Goal: Transaction & Acquisition: Subscribe to service/newsletter

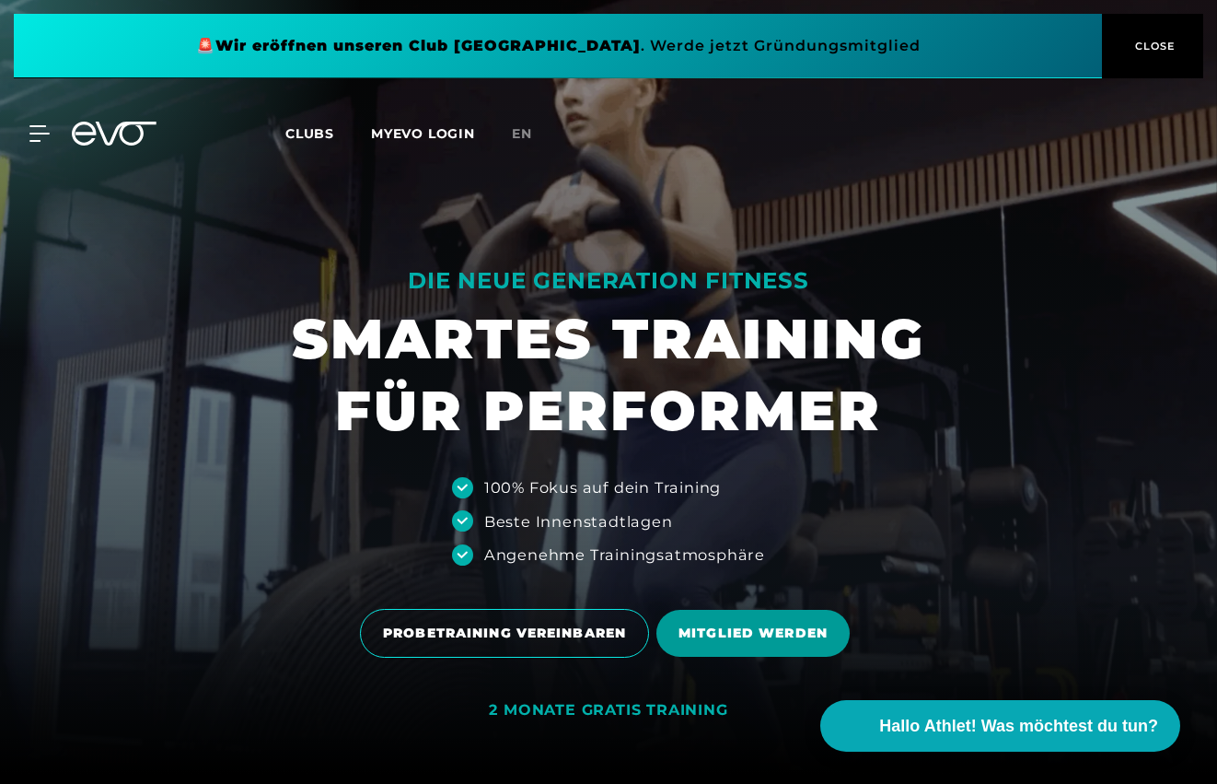
scroll to position [11, 0]
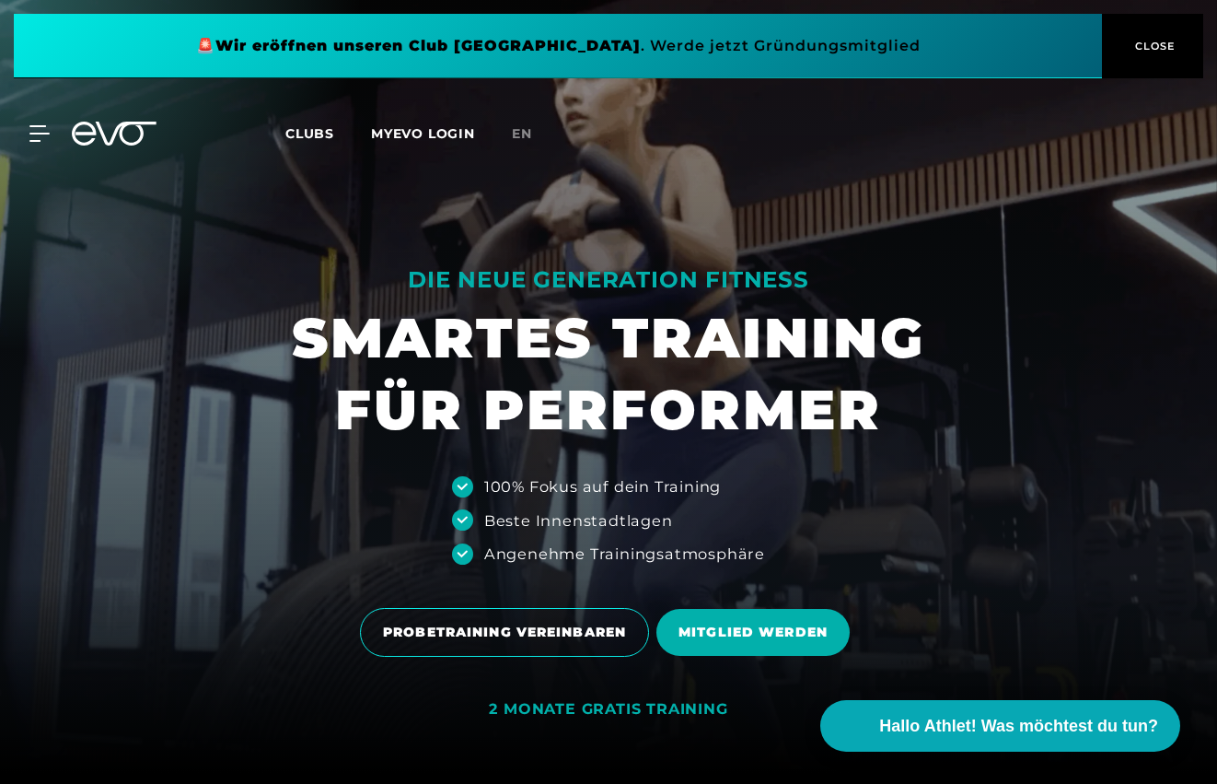
click at [318, 136] on span "Clubs" at bounding box center [309, 133] width 49 height 17
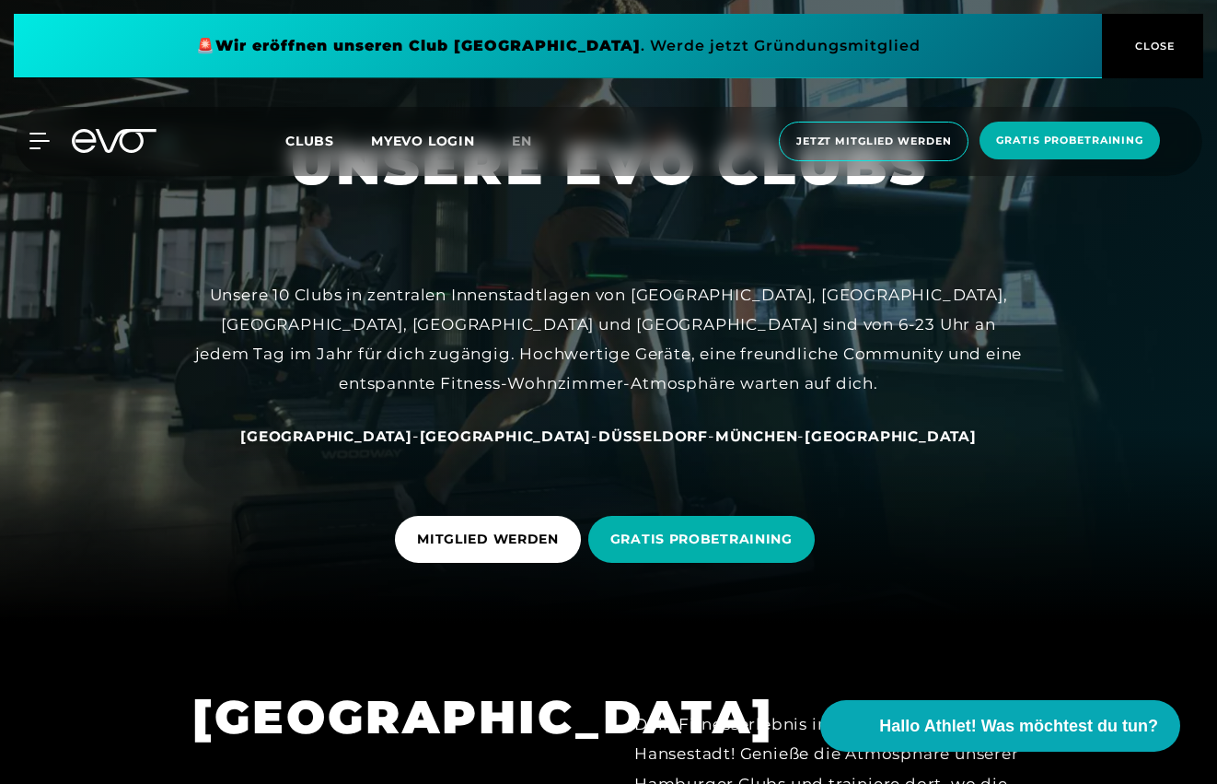
scroll to position [226, 0]
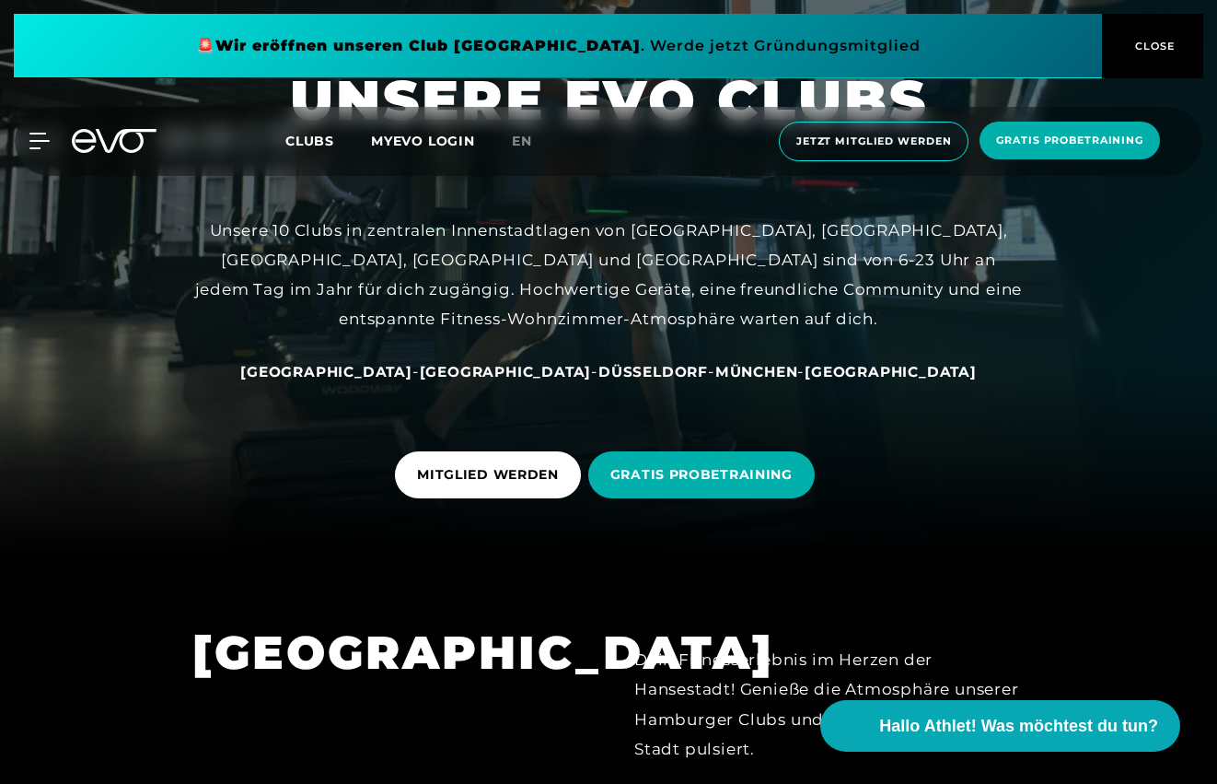
click at [718, 372] on span "München" at bounding box center [756, 371] width 83 height 17
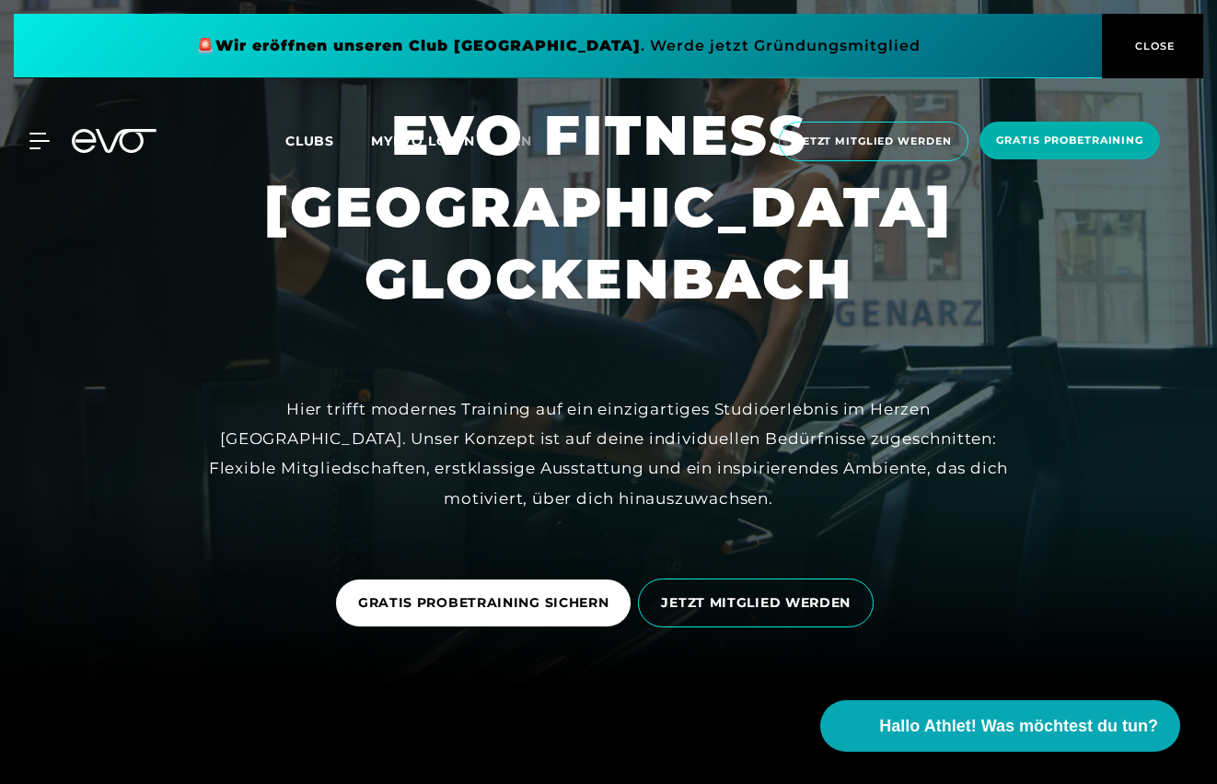
scroll to position [183, 0]
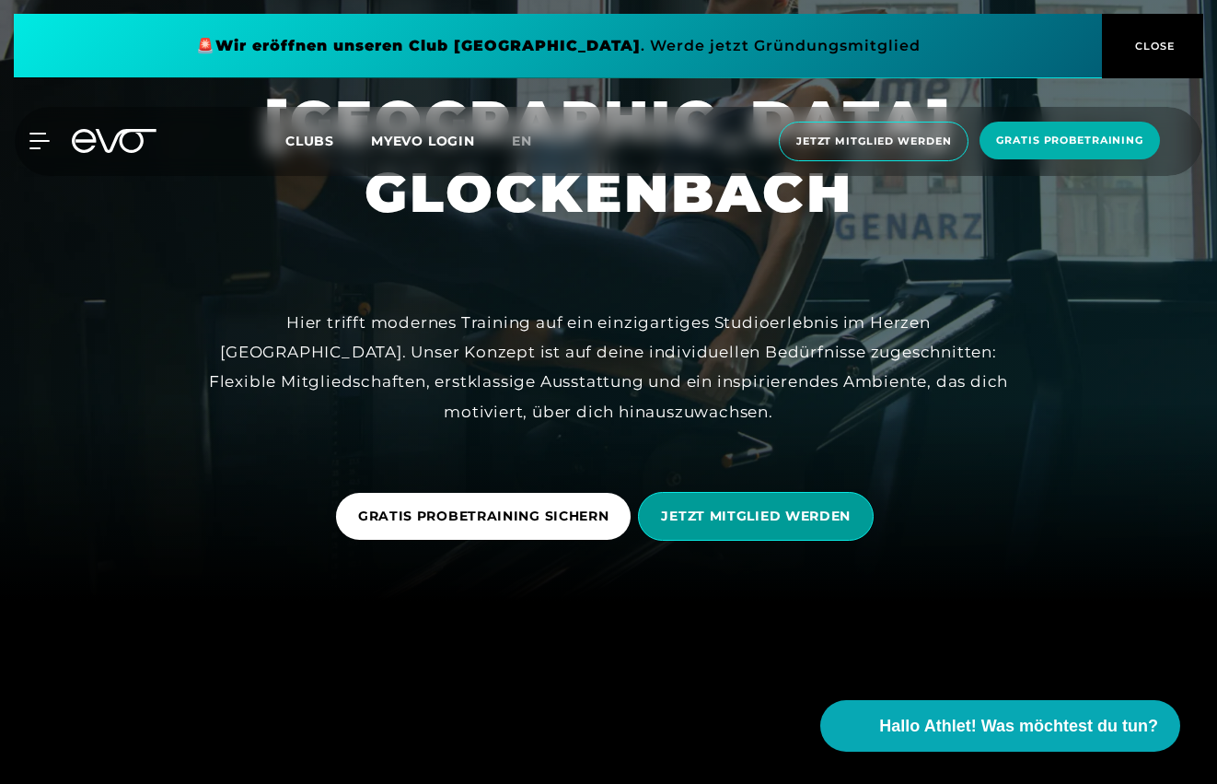
click at [735, 521] on span "JETZT MITGLIED WERDEN" at bounding box center [756, 515] width 190 height 19
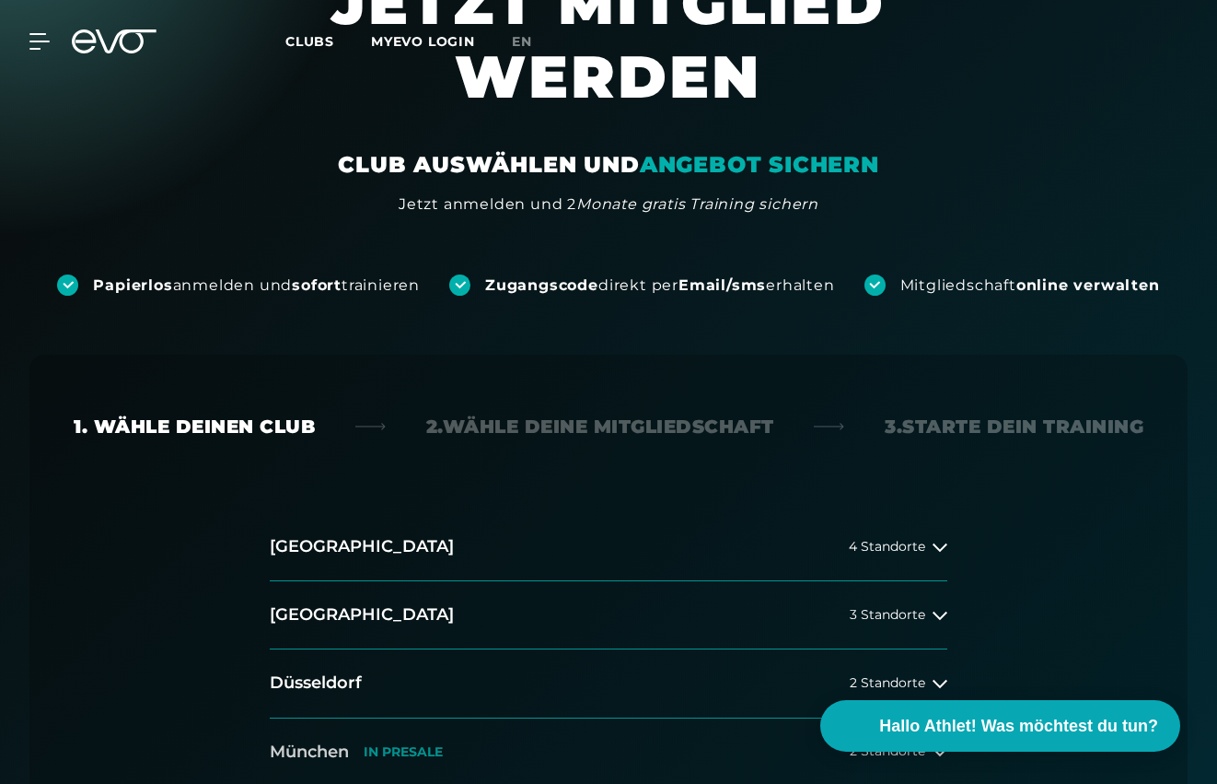
scroll to position [375, 0]
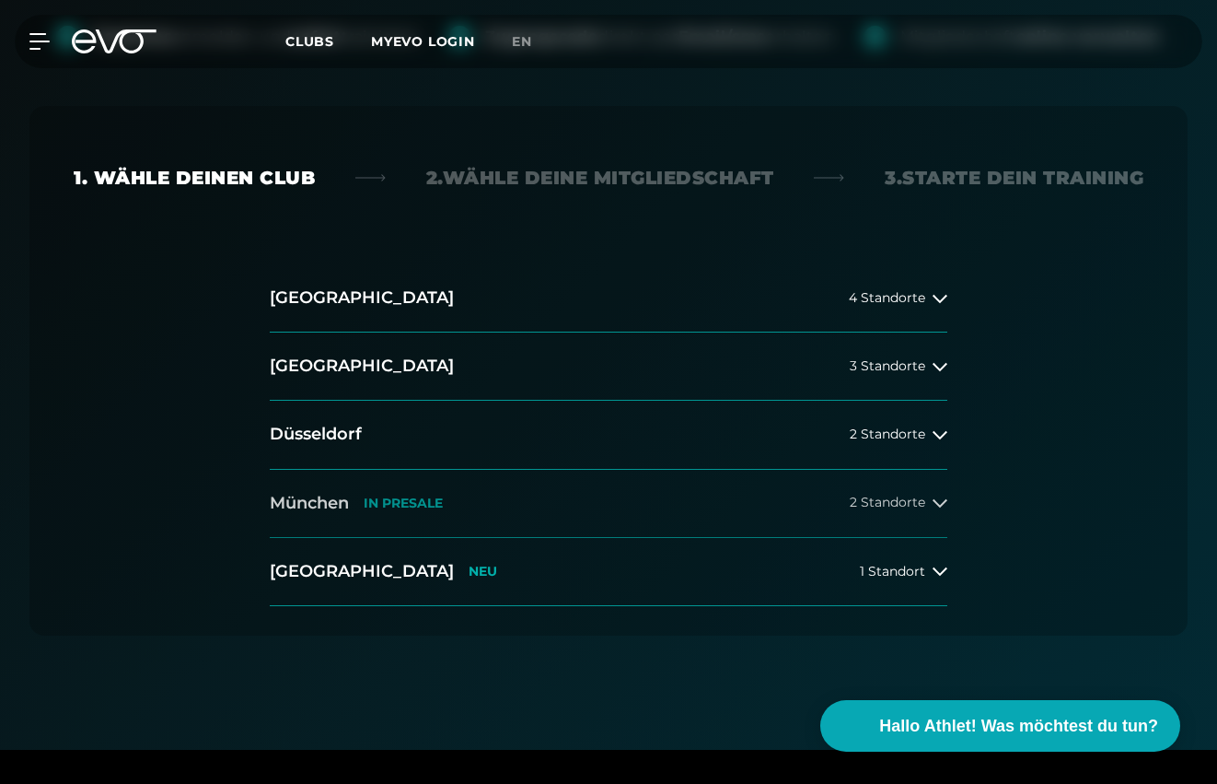
drag, startPoint x: 327, startPoint y: 504, endPoint x: 728, endPoint y: 492, distance: 401.6
click at [670, 482] on button "München IN PRESALE 2 Standorte" at bounding box center [609, 504] width 678 height 68
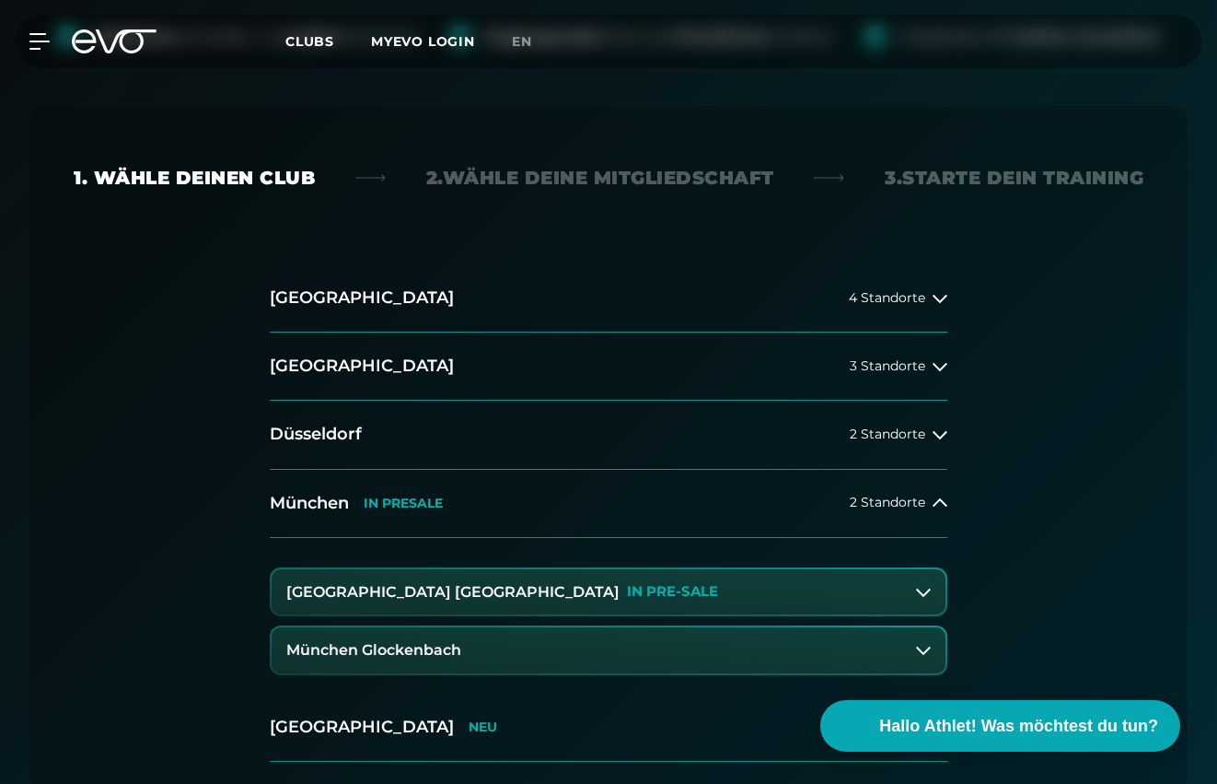
click at [445, 650] on h3 "München Glockenbach" at bounding box center [373, 650] width 175 height 17
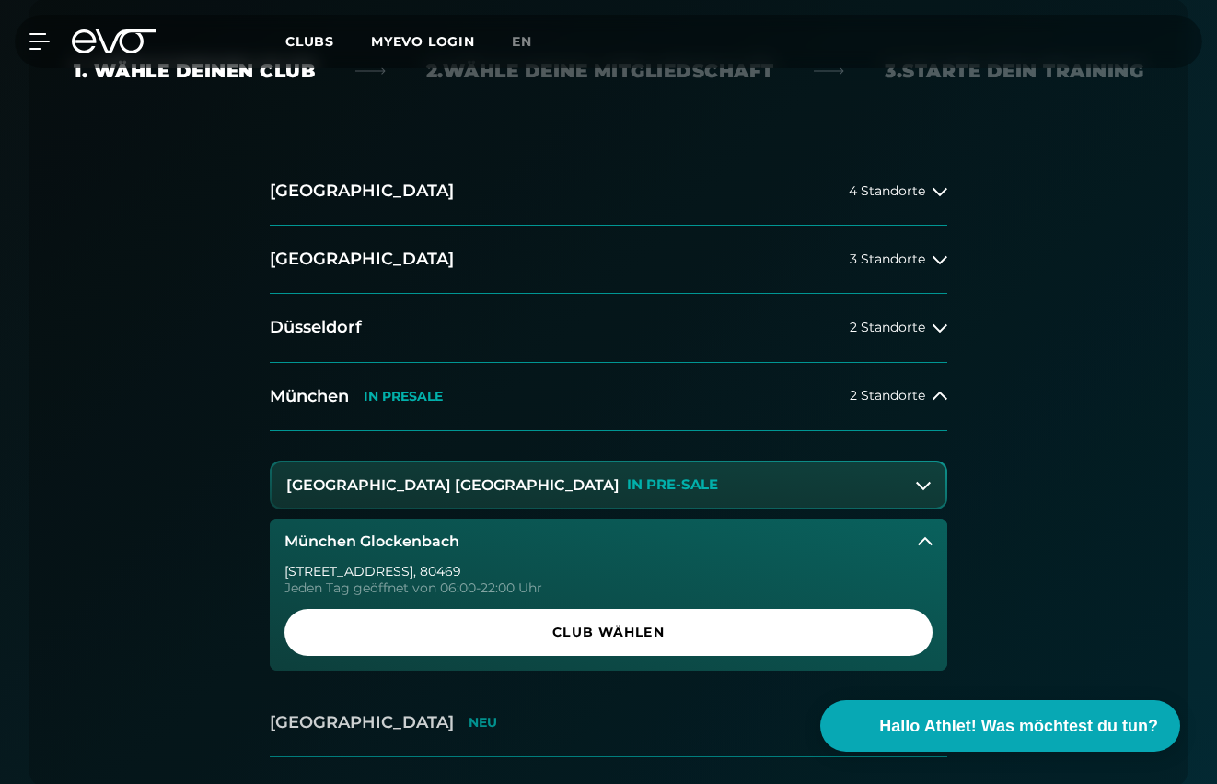
scroll to position [638, 0]
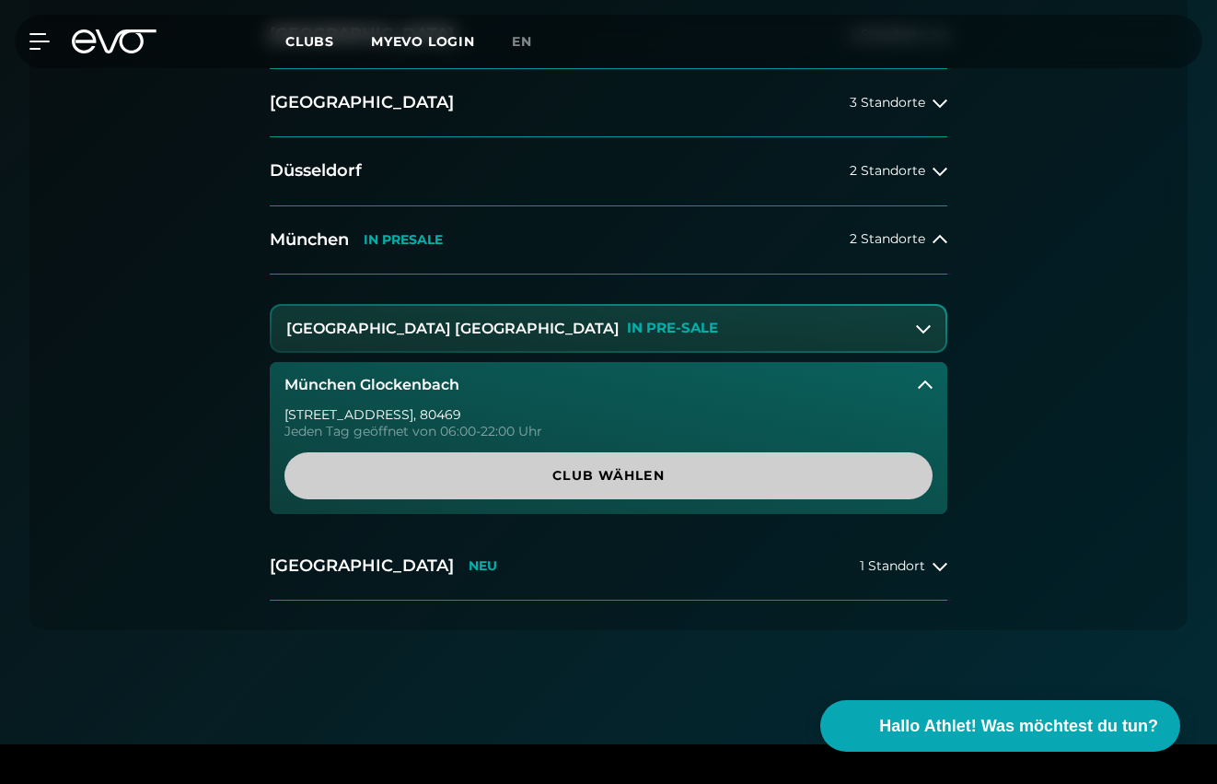
click at [590, 470] on span "Club wählen" at bounding box center [609, 475] width 604 height 19
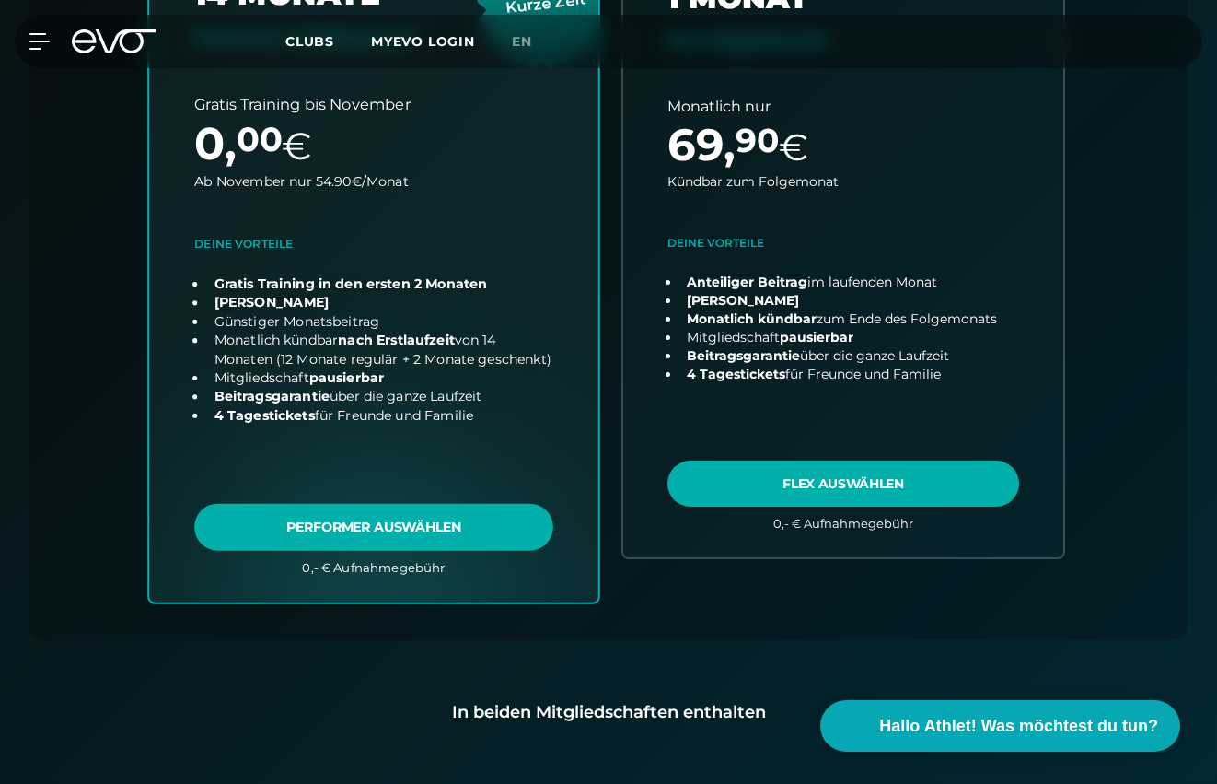
scroll to position [857, 0]
click at [378, 531] on link "choose plan" at bounding box center [373, 239] width 449 height 725
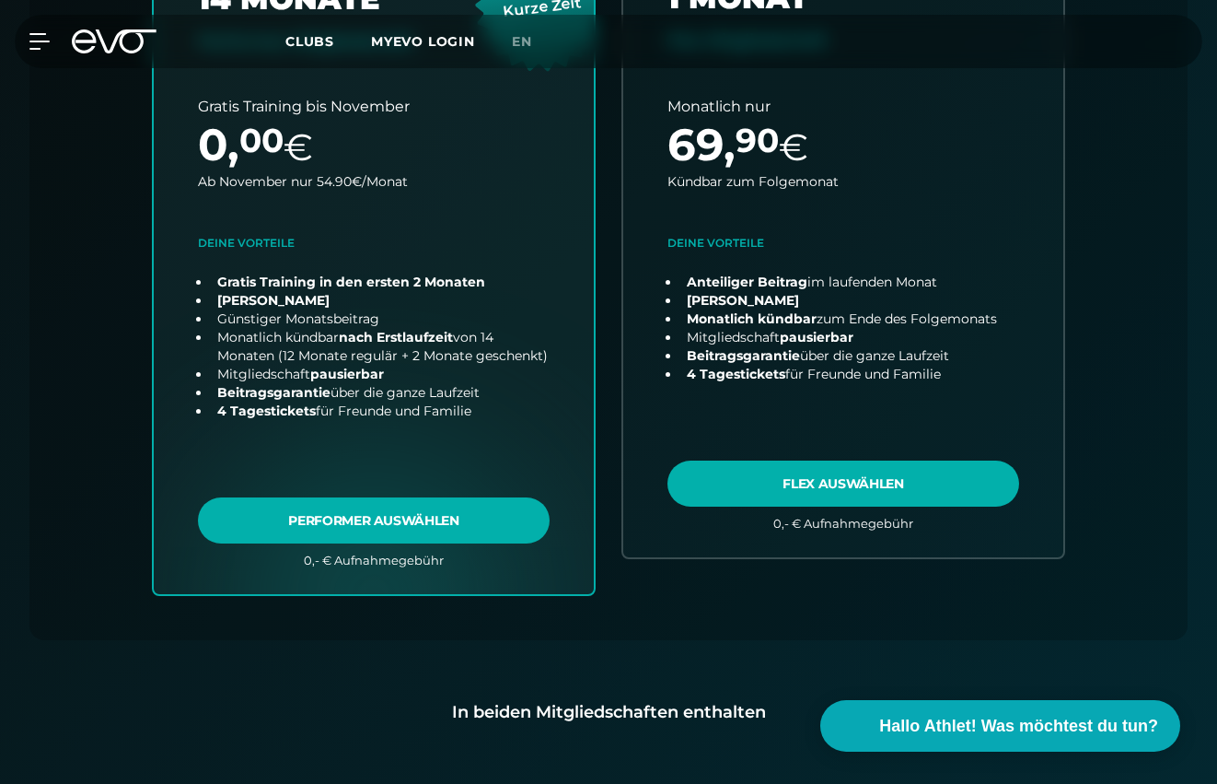
click at [870, 0] on div "MyEVO Login Über EVO Mitgliedschaften Probetraining TAGESPASS EVO Studios Düsse…" at bounding box center [608, 41] width 1217 height 83
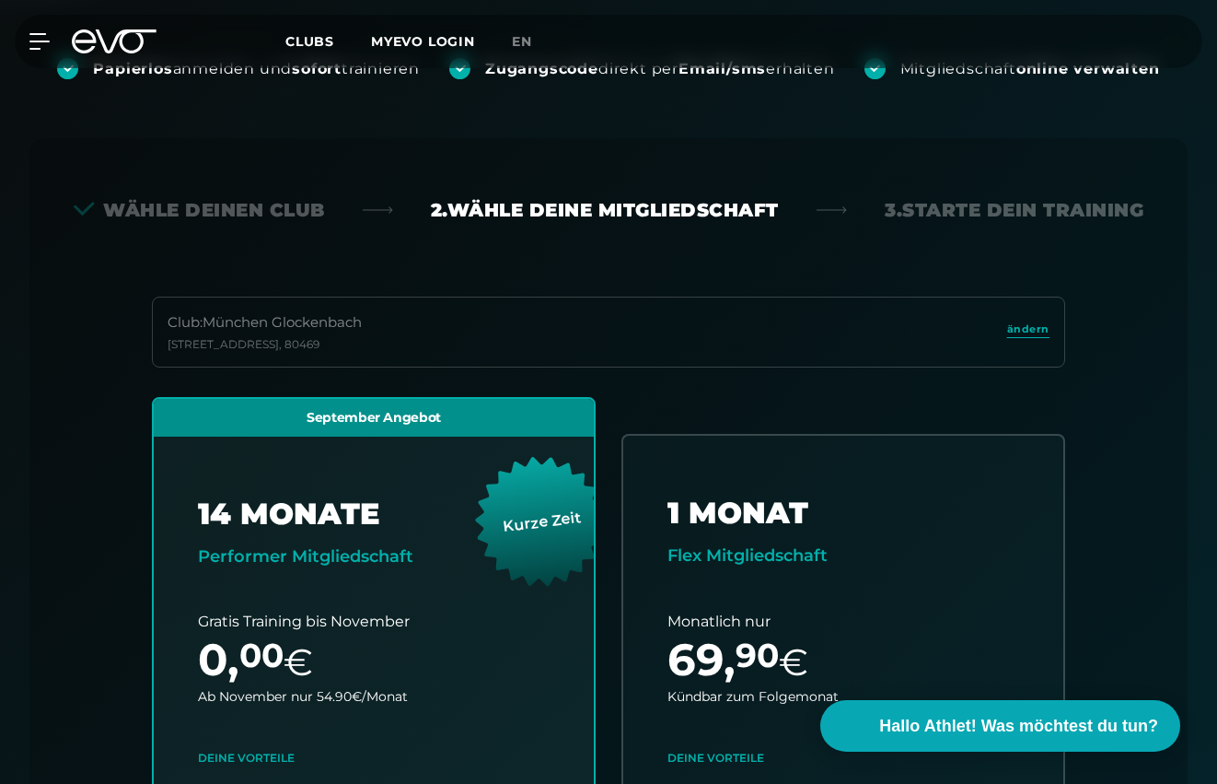
scroll to position [265, 0]
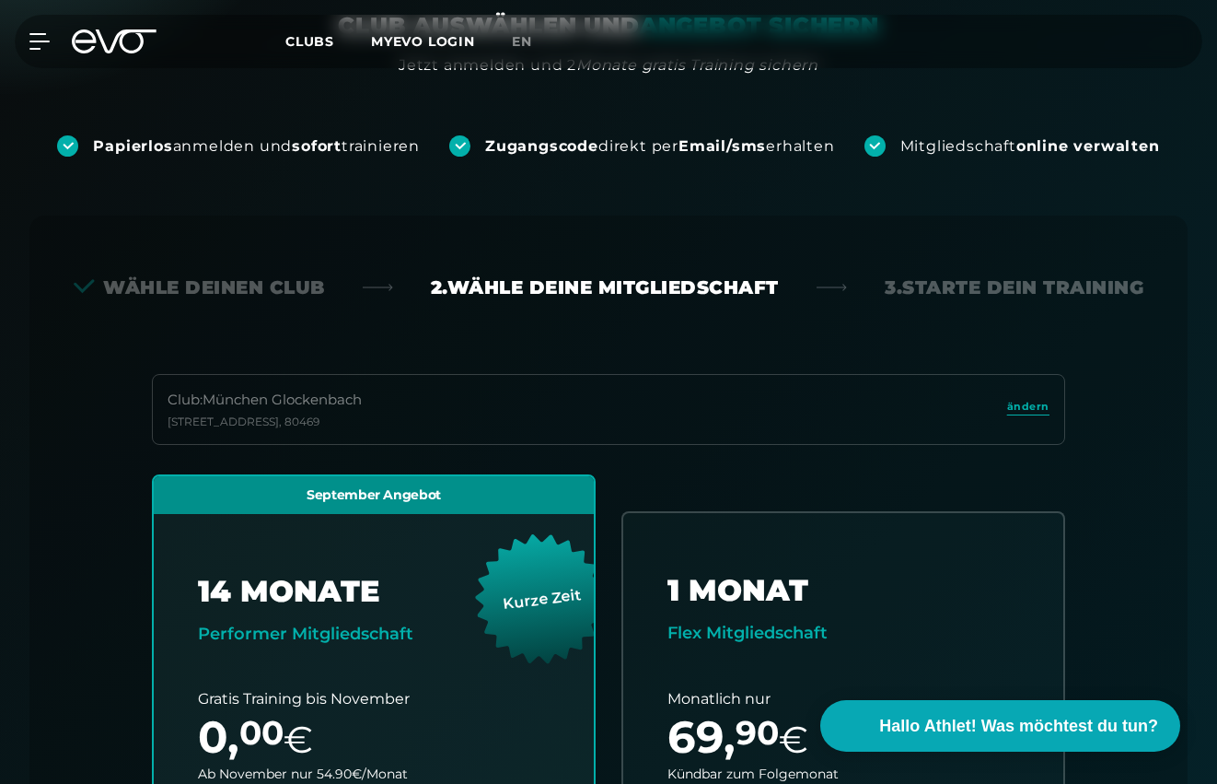
click at [192, 293] on div "Wähle deinen Club" at bounding box center [199, 287] width 251 height 26
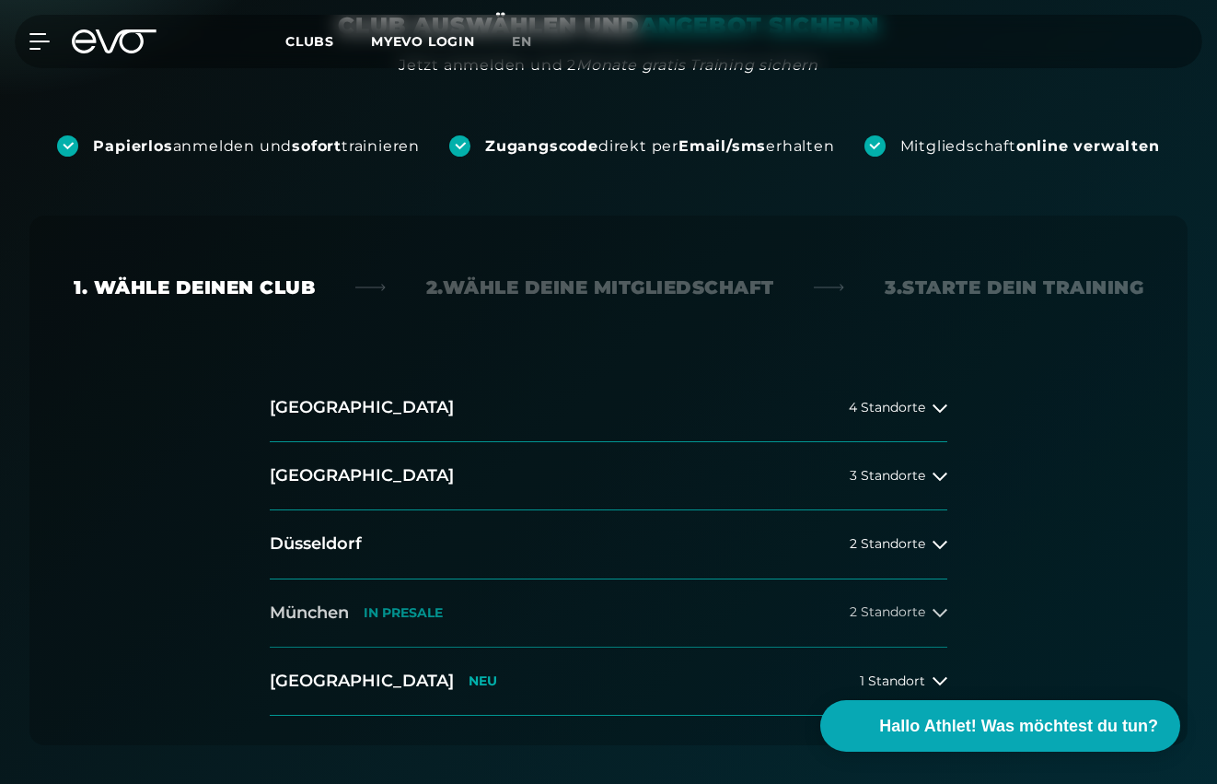
click at [333, 610] on h2 "München" at bounding box center [309, 612] width 79 height 23
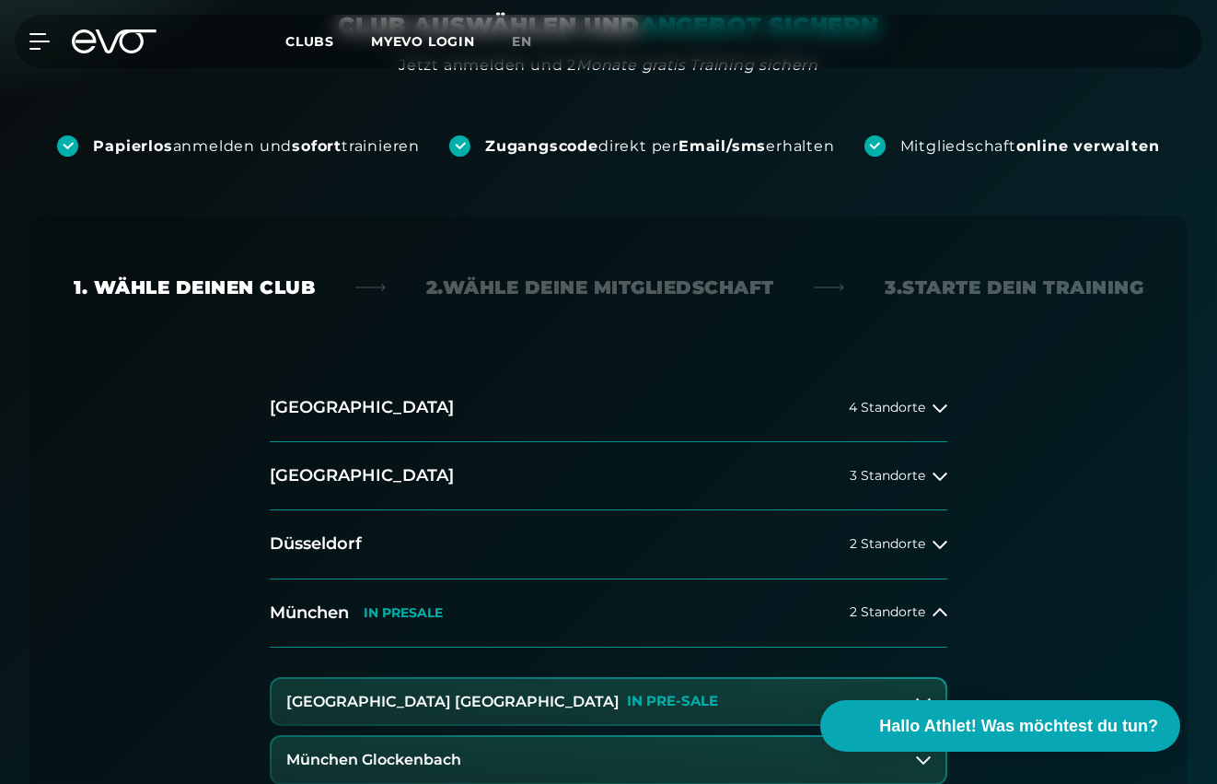
click at [494, 754] on button "München Glockenbach" at bounding box center [609, 760] width 674 height 46
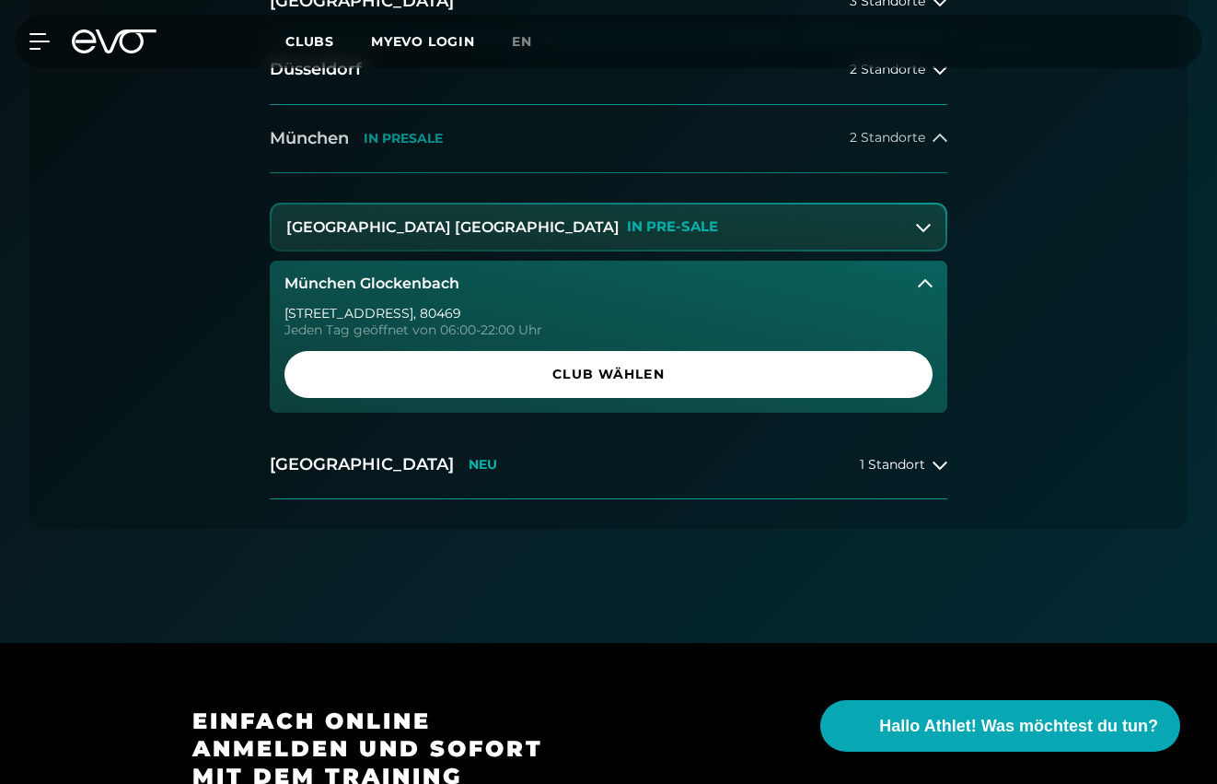
scroll to position [958, 0]
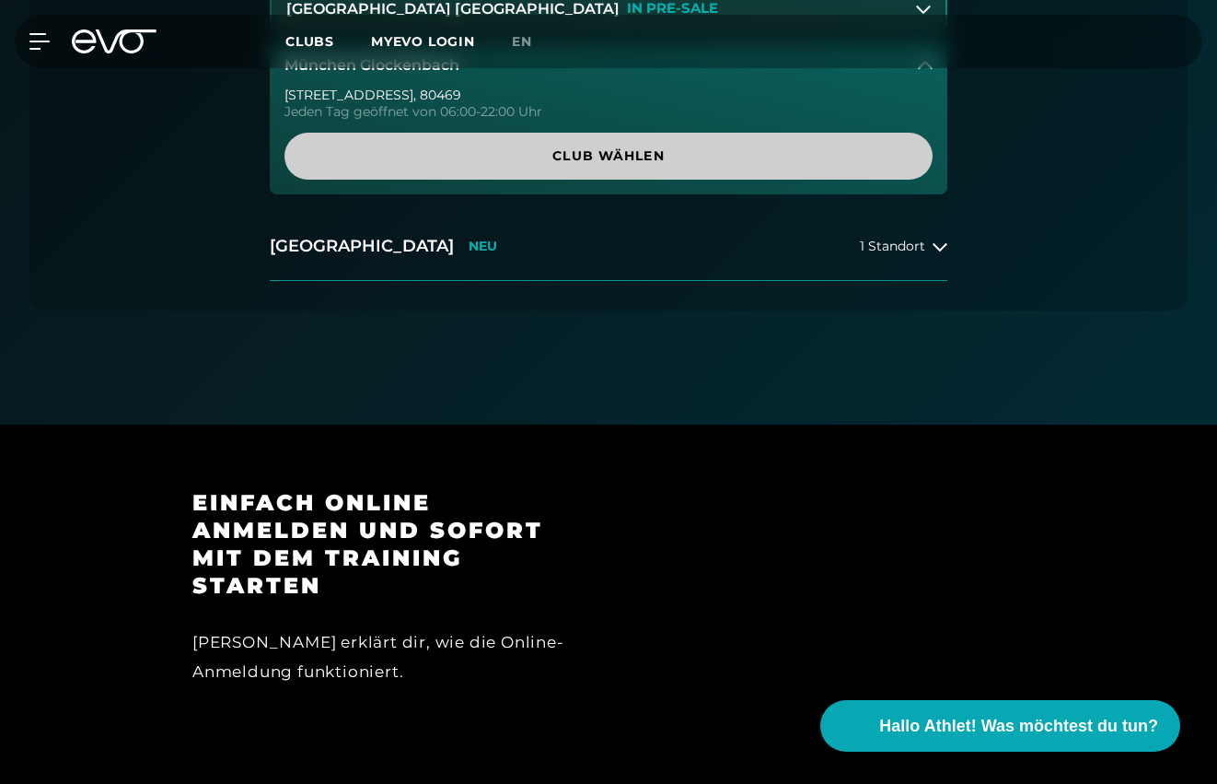
click at [607, 157] on span "Club wählen" at bounding box center [609, 155] width 604 height 19
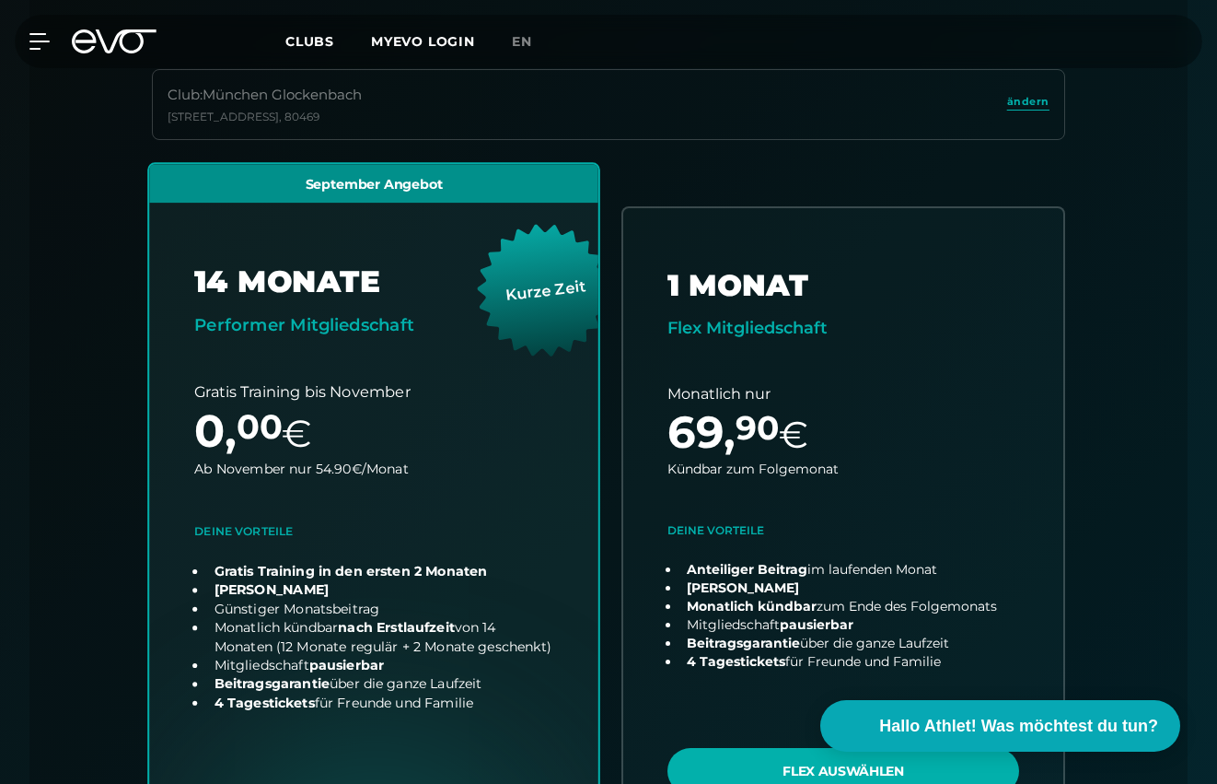
scroll to position [747, 0]
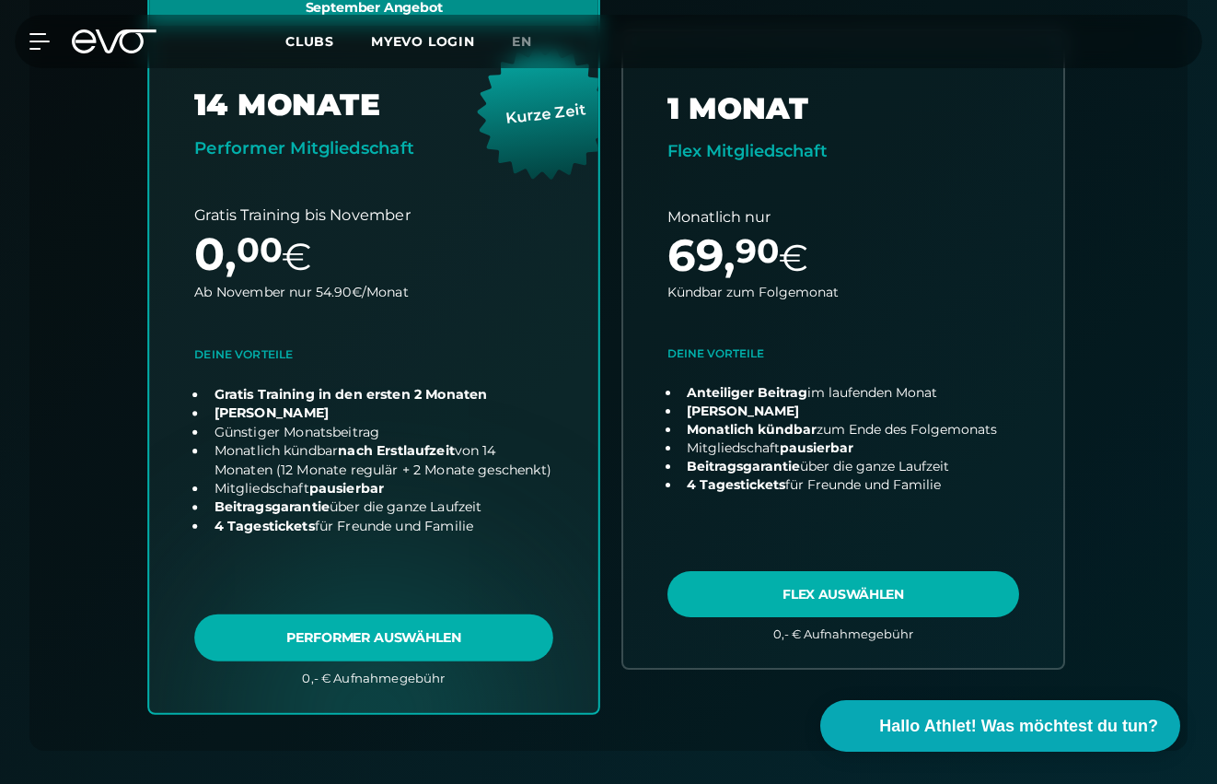
click at [407, 644] on link "choose plan" at bounding box center [373, 349] width 449 height 725
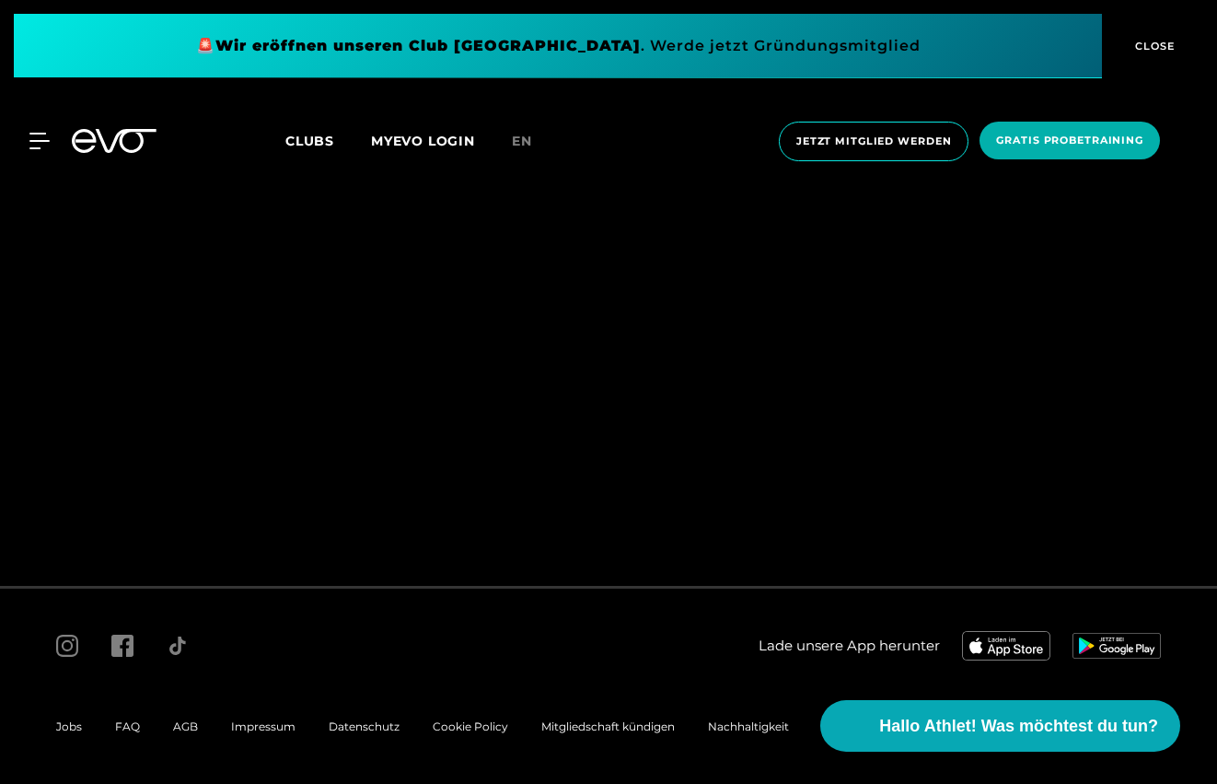
scroll to position [198, 0]
click at [329, 142] on span "Clubs" at bounding box center [309, 141] width 49 height 17
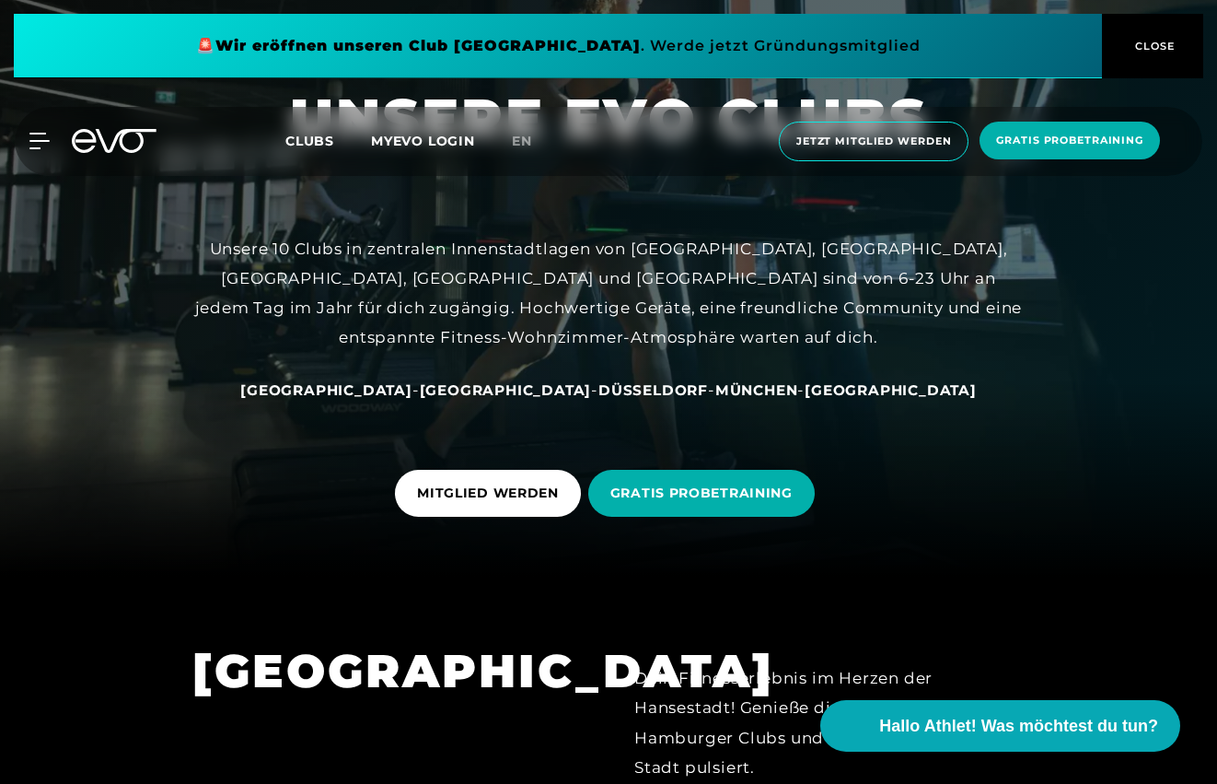
scroll to position [240, 0]
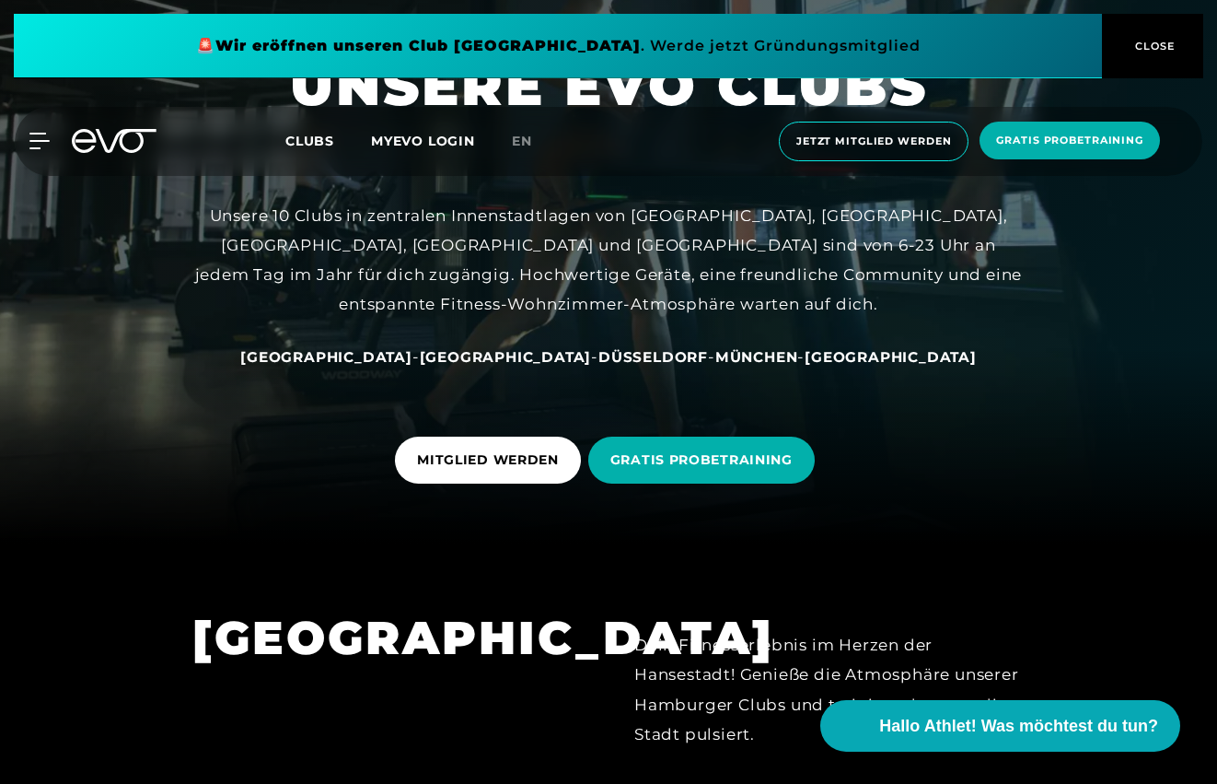
click at [720, 364] on span "München" at bounding box center [756, 356] width 83 height 17
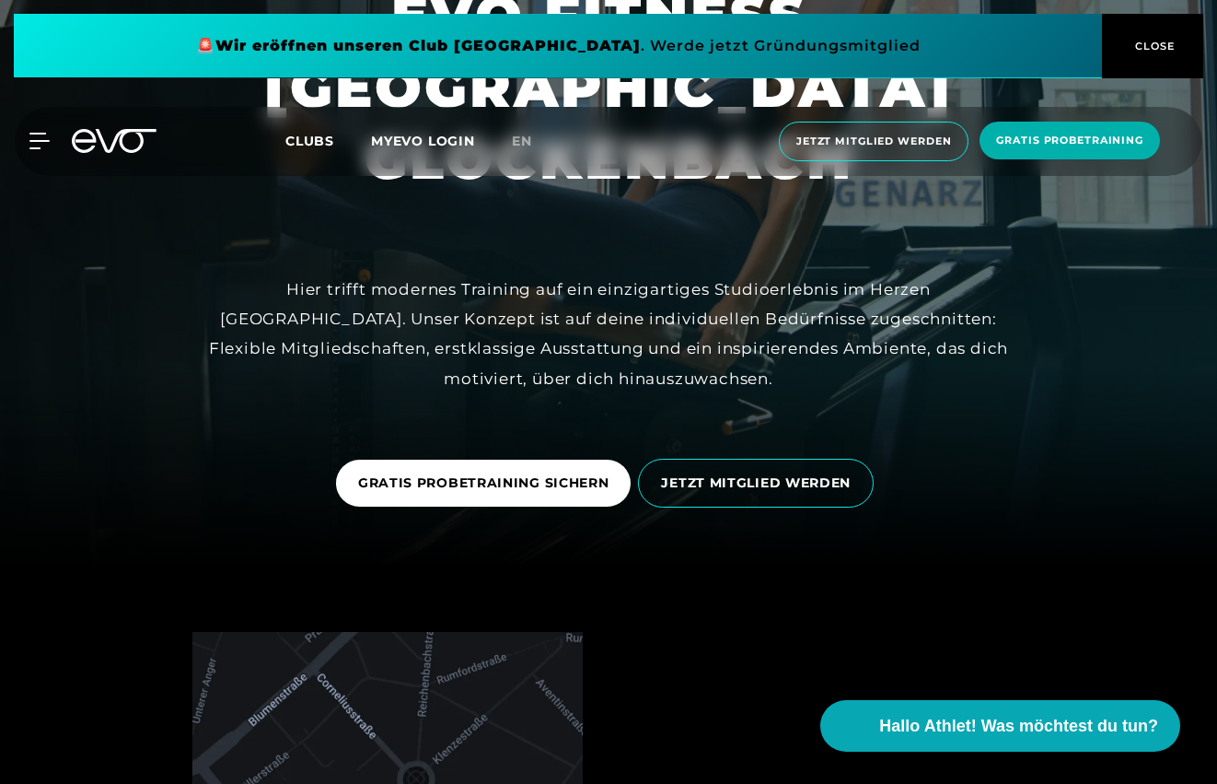
scroll to position [217, 0]
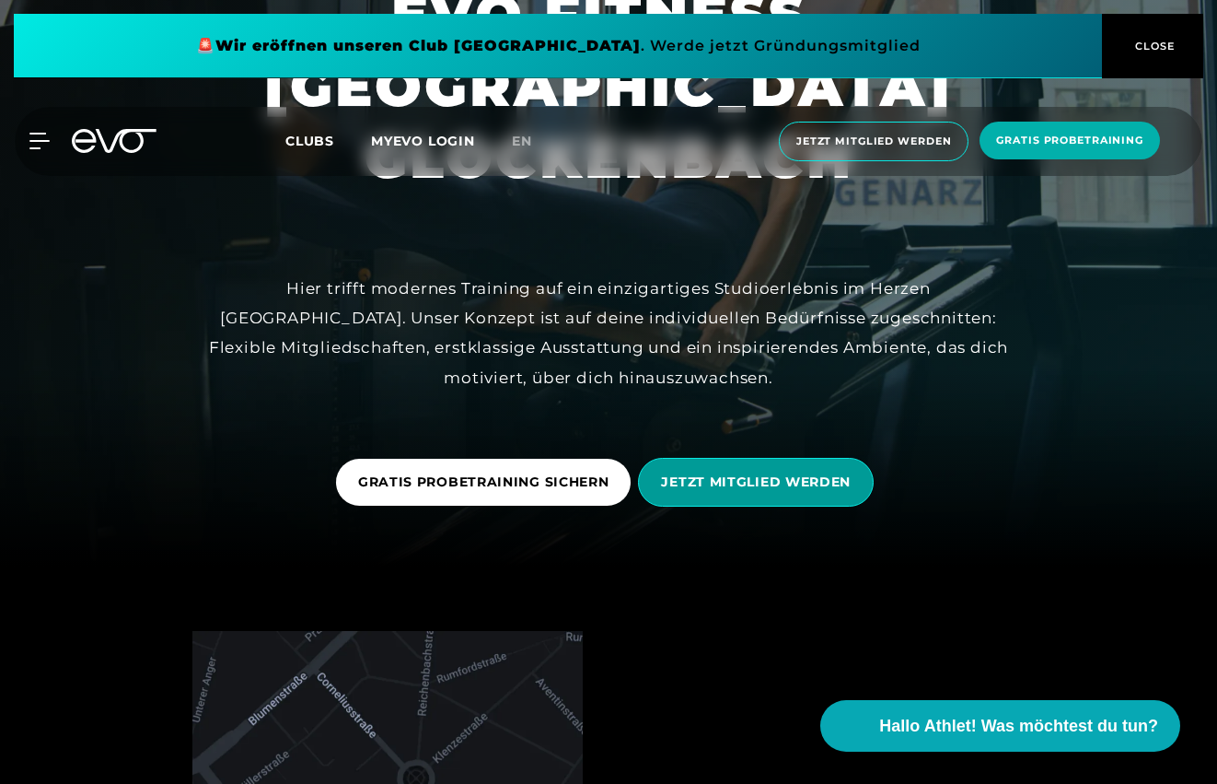
click at [712, 483] on span "JETZT MITGLIED WERDEN" at bounding box center [756, 481] width 190 height 19
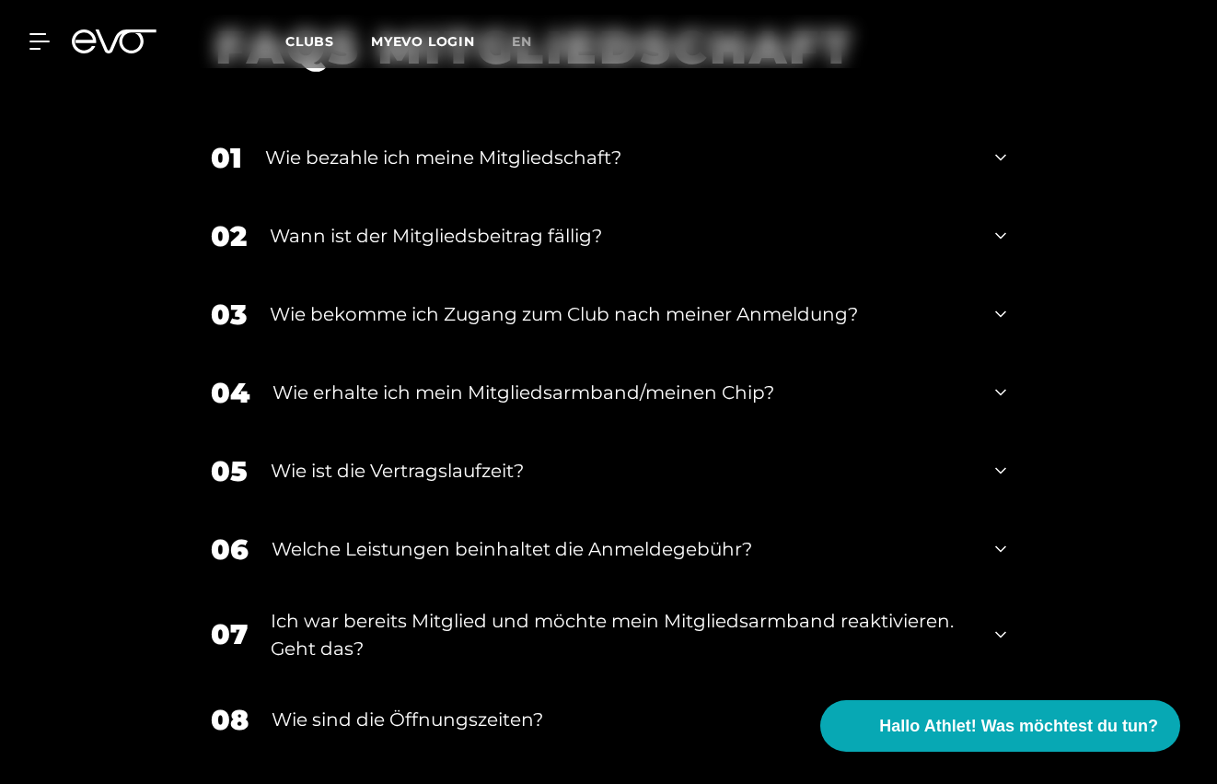
scroll to position [3142, 0]
click at [598, 378] on div "Wie erhalte ich mein Mitgliedsarmband/meinen Chip?" at bounding box center [623, 392] width 700 height 28
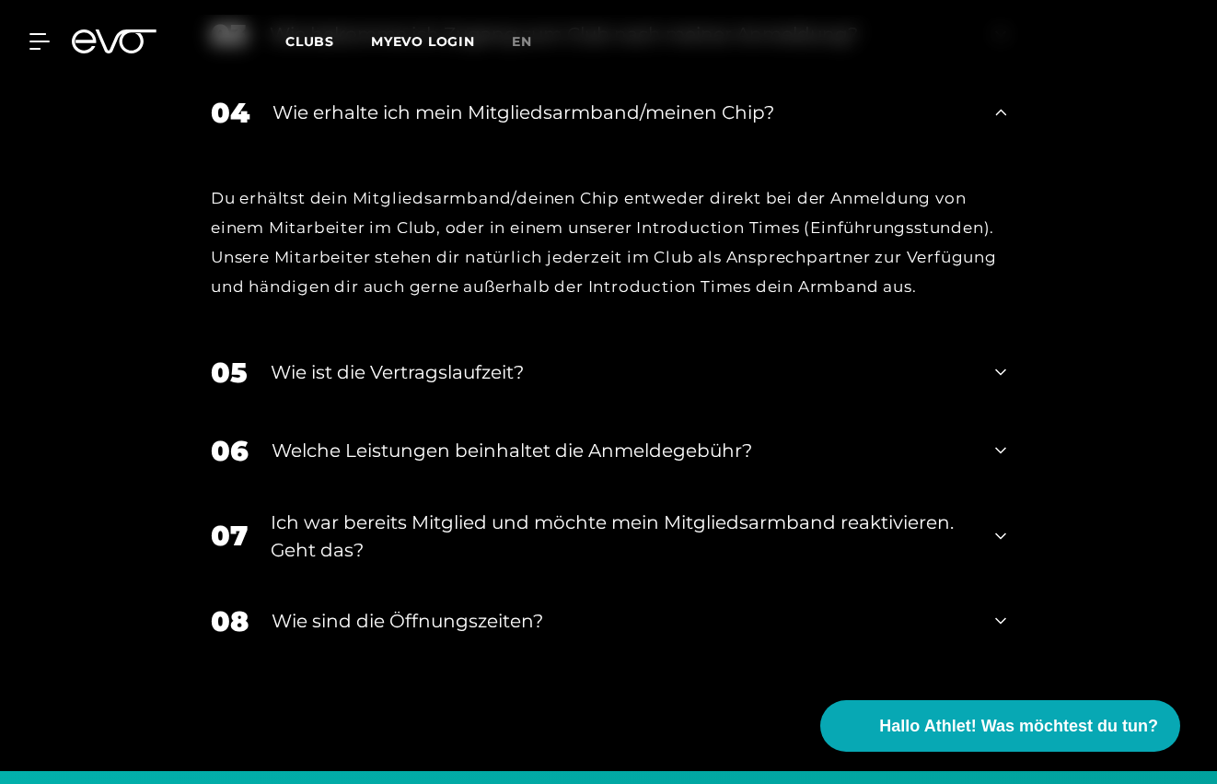
scroll to position [3479, 0]
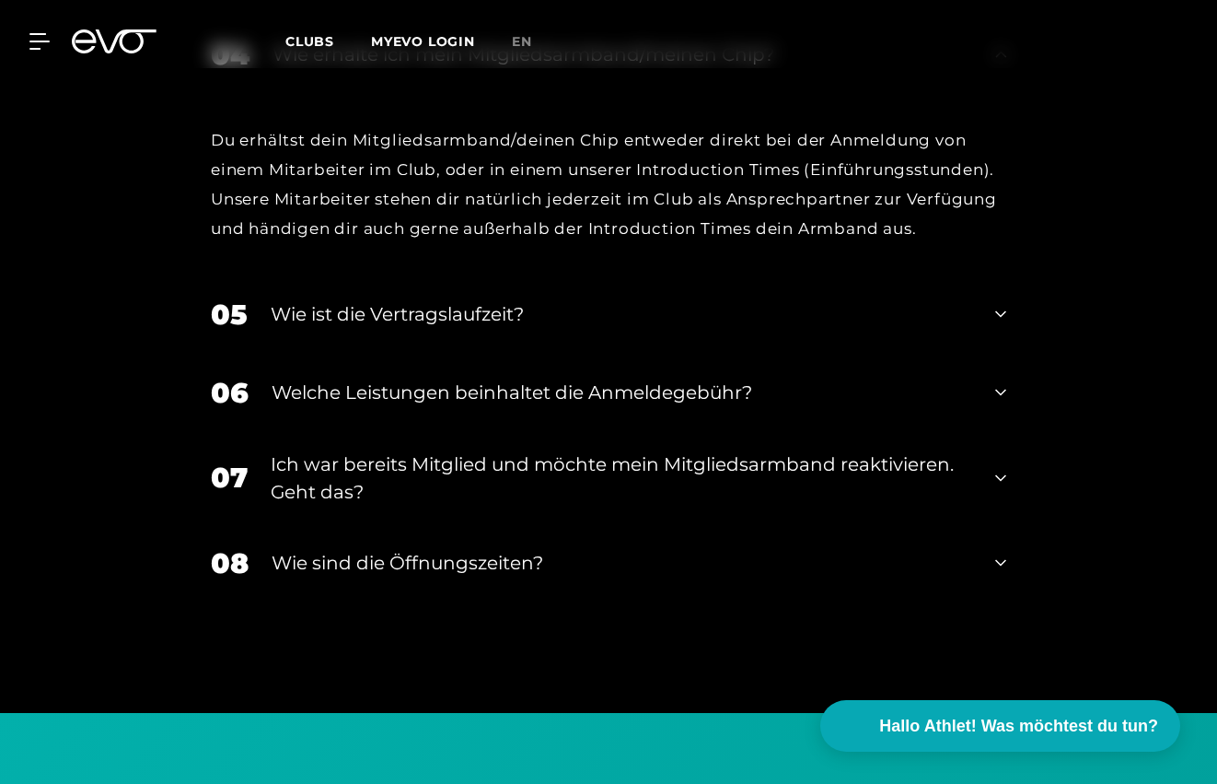
click at [350, 300] on div "Wie ist die Vertragslaufzeit?" at bounding box center [622, 314] width 702 height 28
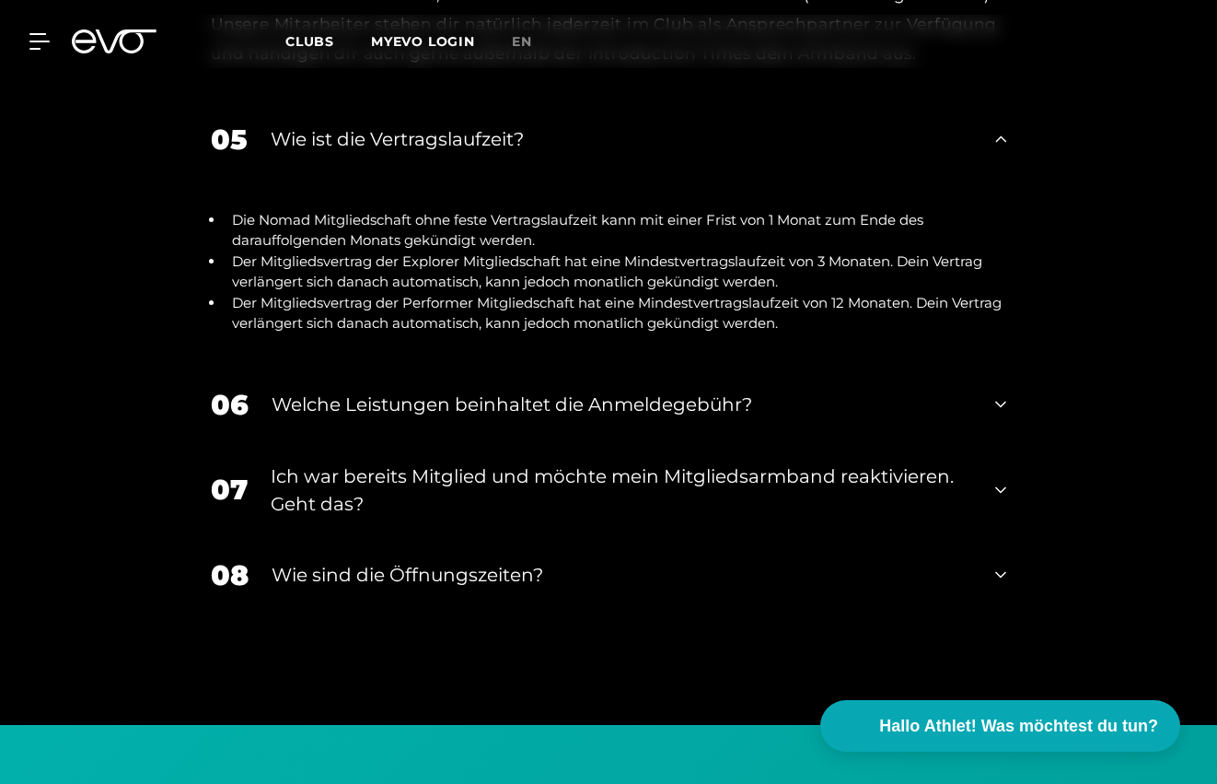
scroll to position [3671, 0]
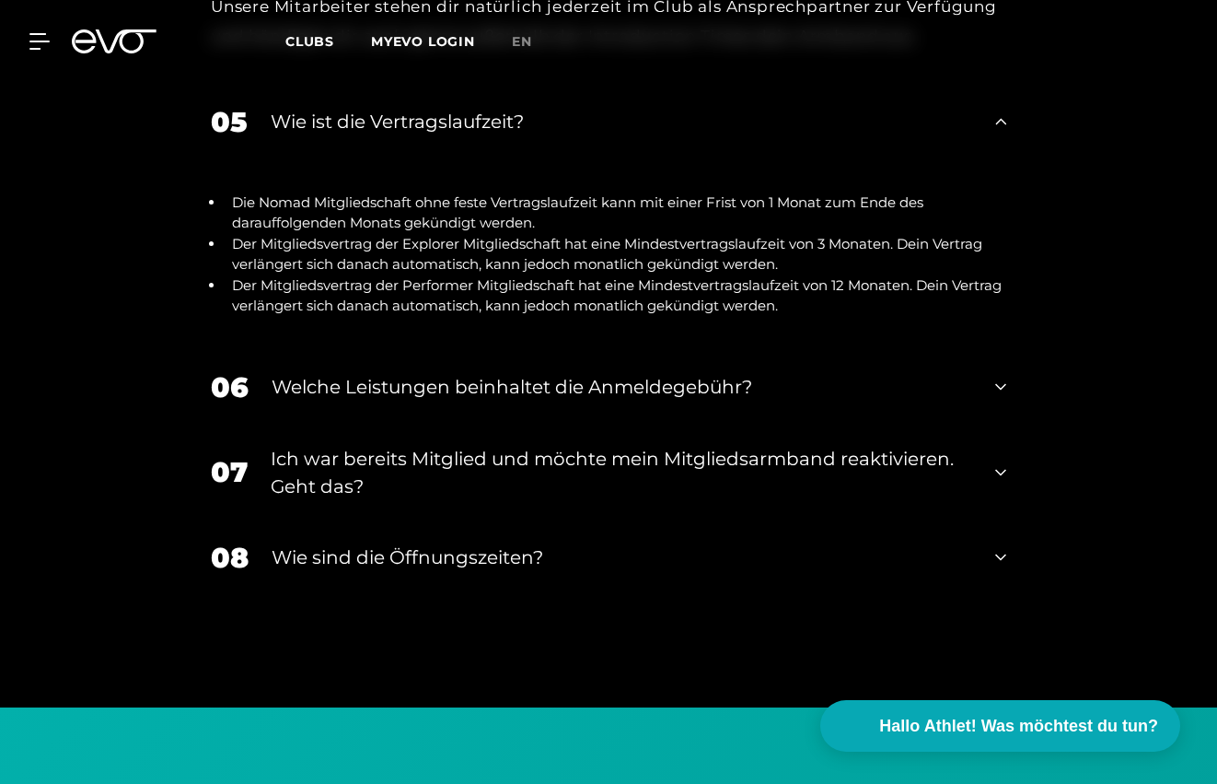
click at [447, 373] on div "Welche Leistungen beinhaltet die Anmeldegebühr?" at bounding box center [622, 387] width 701 height 28
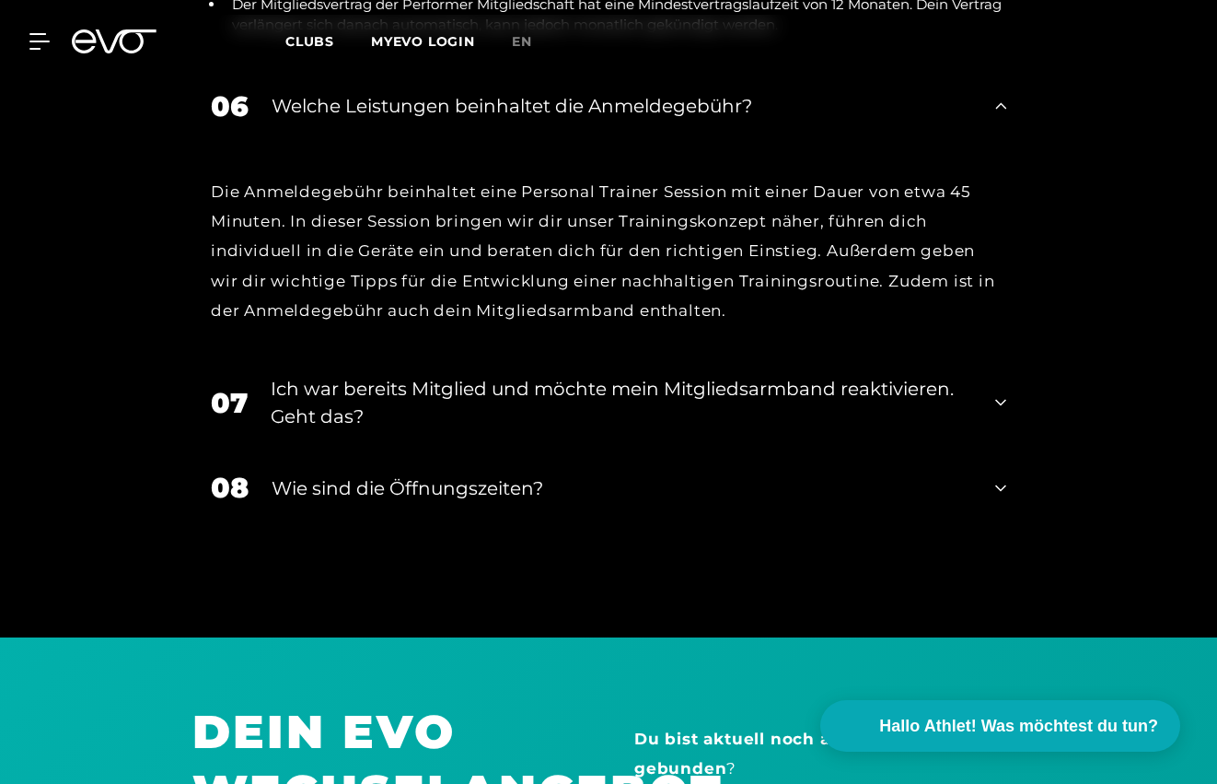
scroll to position [3954, 0]
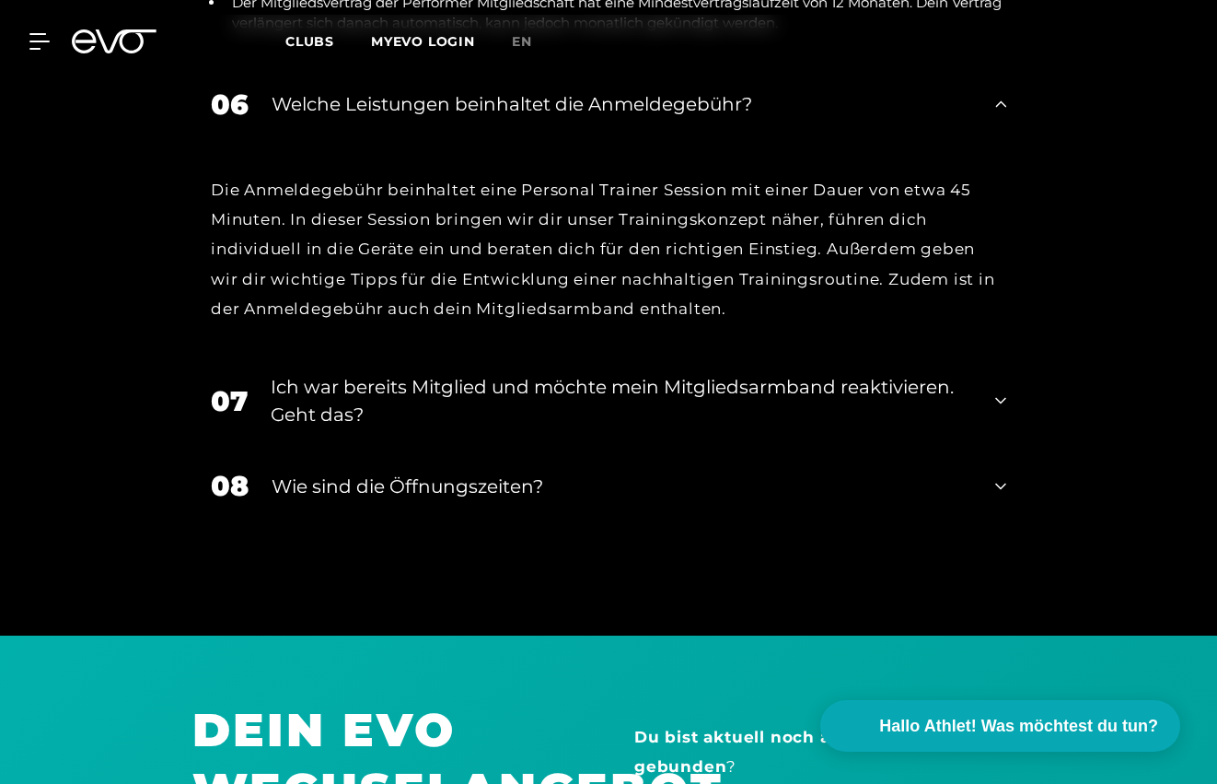
click at [452, 373] on div "Ich war bereits Mitglied und möchte mein Mitgliedsarmband reaktivieren. Geht da…" at bounding box center [622, 400] width 702 height 55
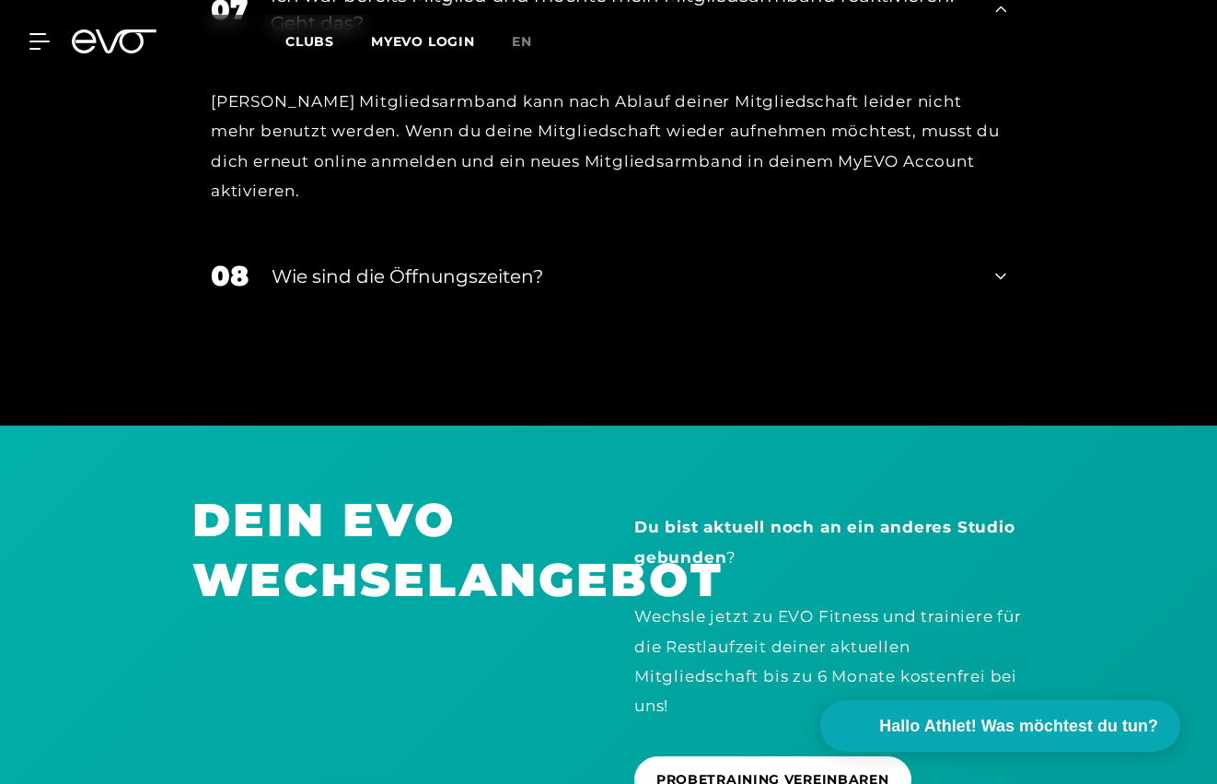
scroll to position [4350, 0]
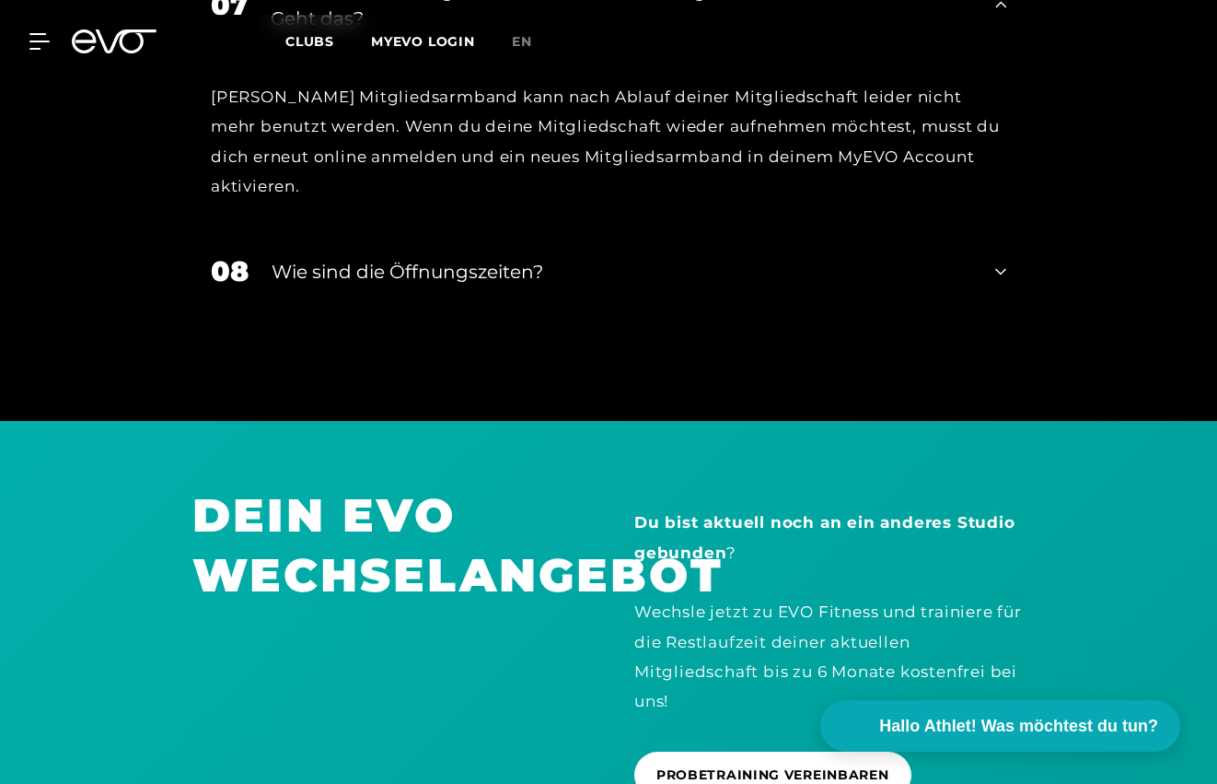
click at [475, 232] on div "08 Wie sind die Öffnungszeiten?" at bounding box center [608, 271] width 832 height 78
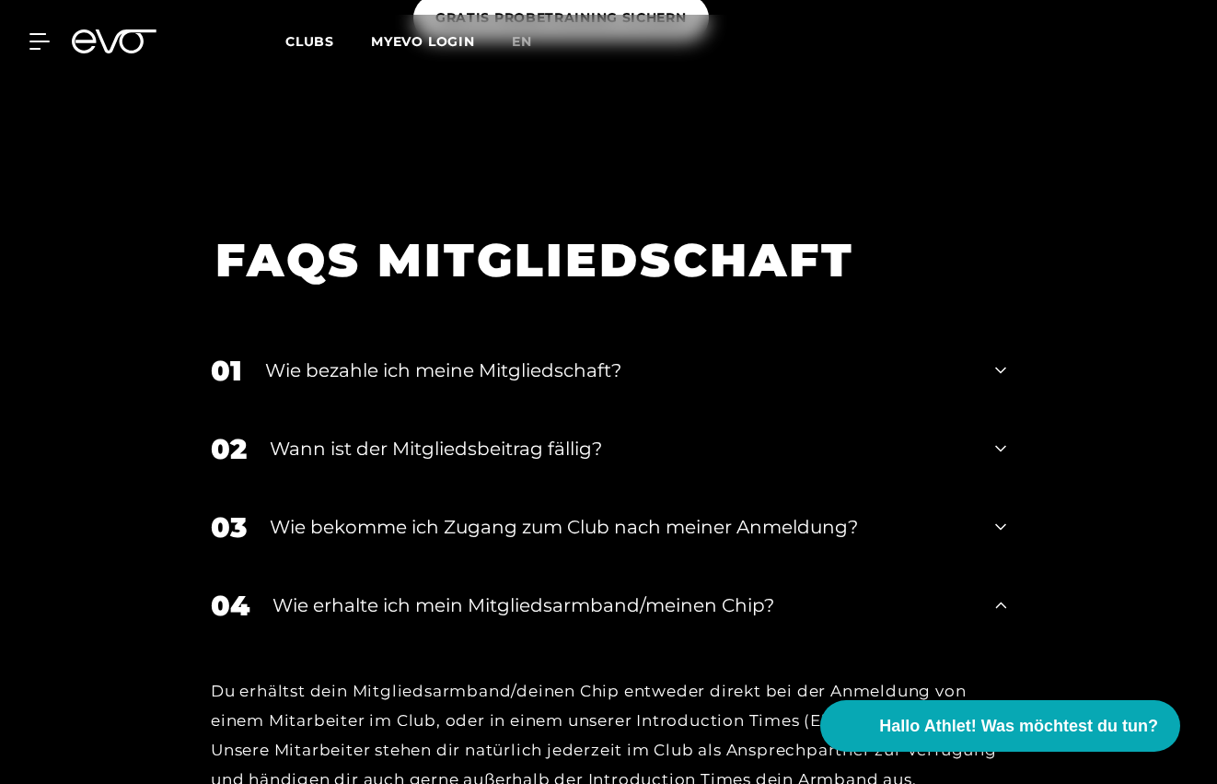
scroll to position [2896, 0]
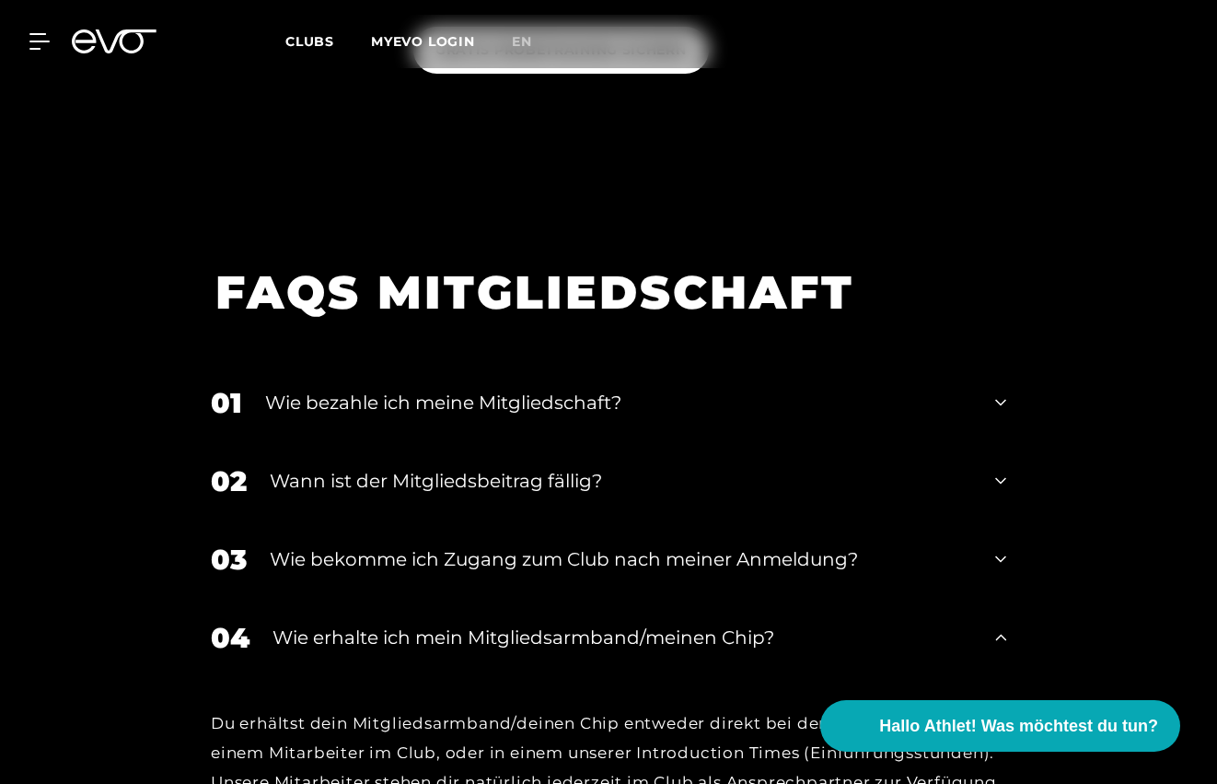
click at [412, 41] on link "MYEVO LOGIN" at bounding box center [423, 41] width 104 height 17
